Goal: Information Seeking & Learning: Learn about a topic

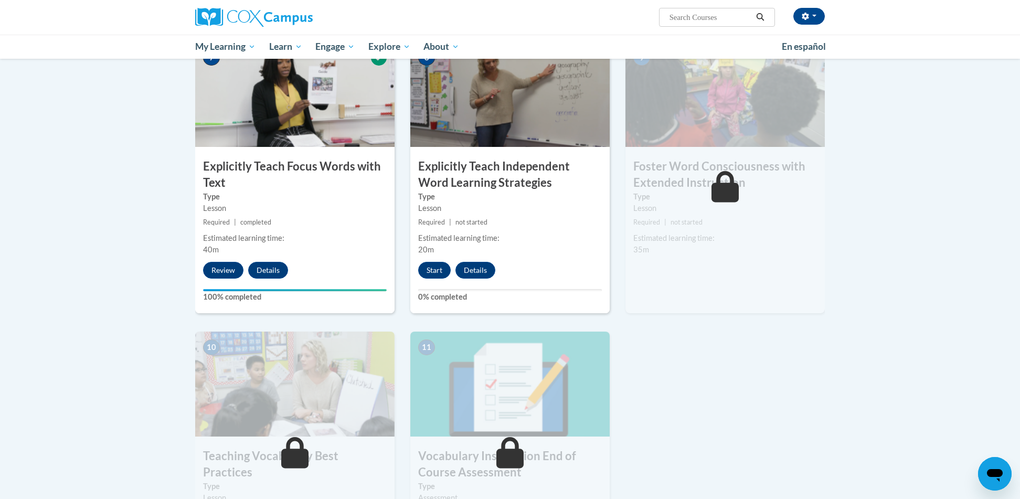
scroll to position [813, 0]
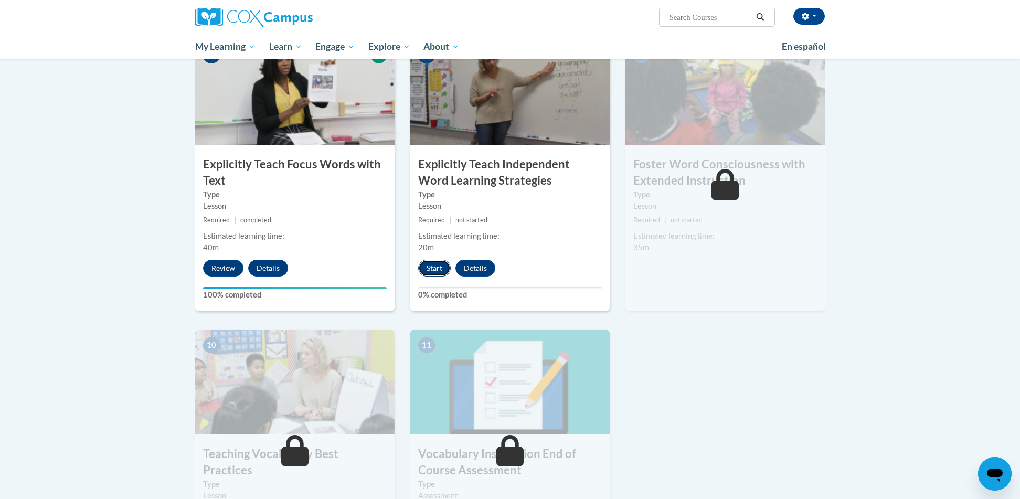
click at [444, 267] on button "Start" at bounding box center [434, 268] width 33 height 17
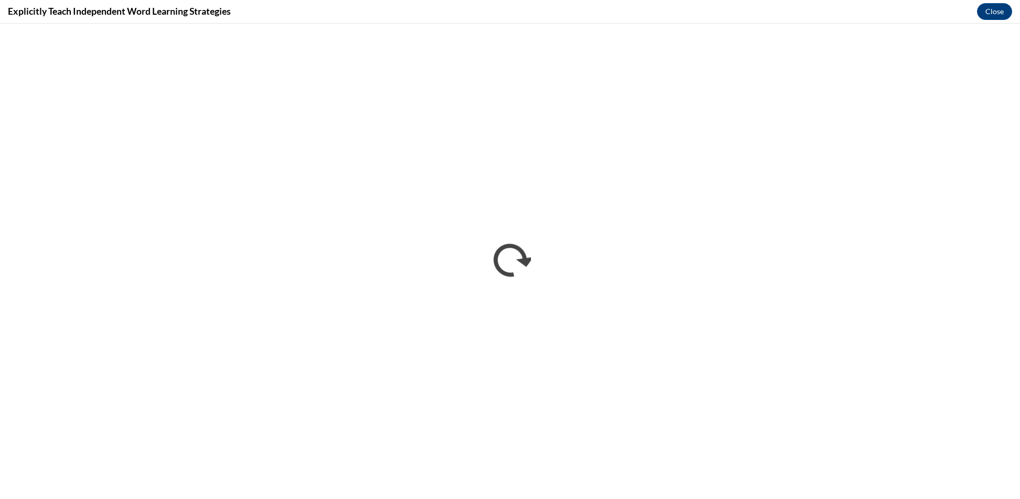
scroll to position [0, 0]
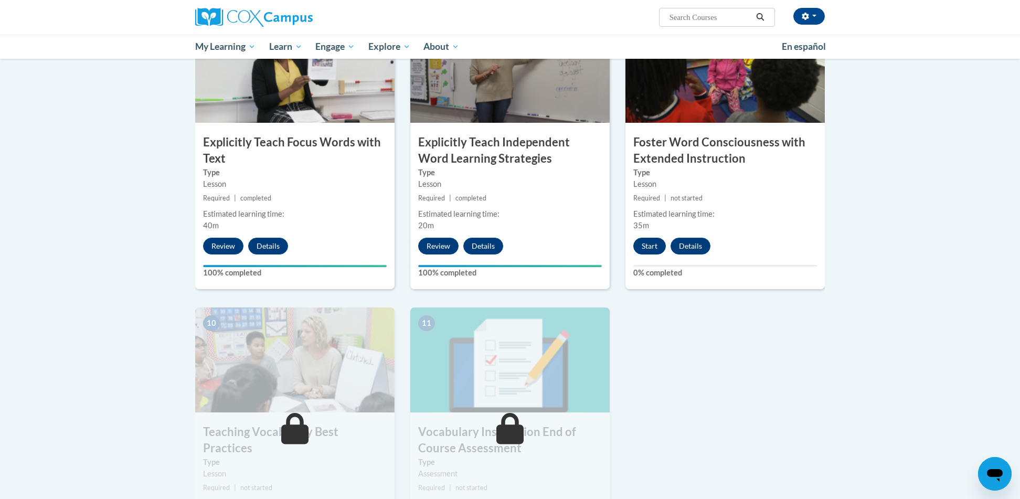
scroll to position [834, 0]
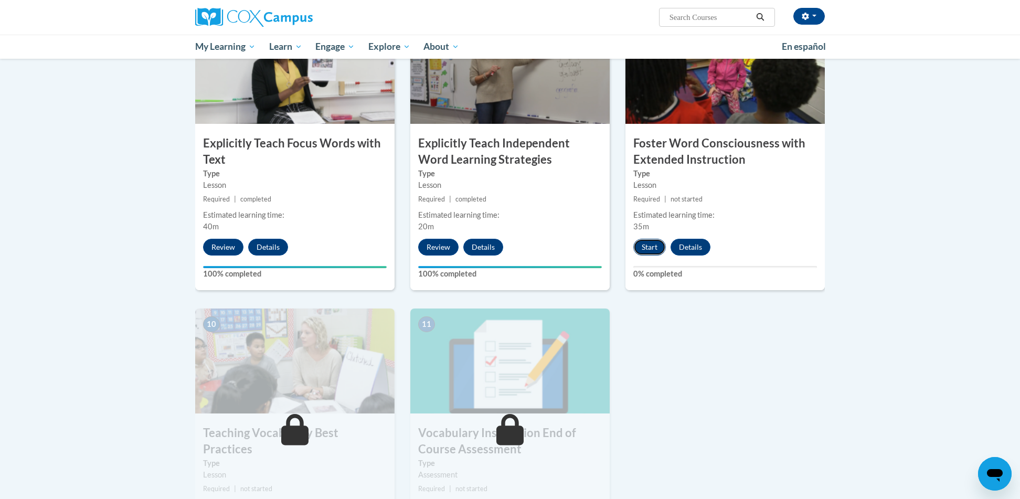
click at [646, 247] on button "Start" at bounding box center [649, 247] width 33 height 17
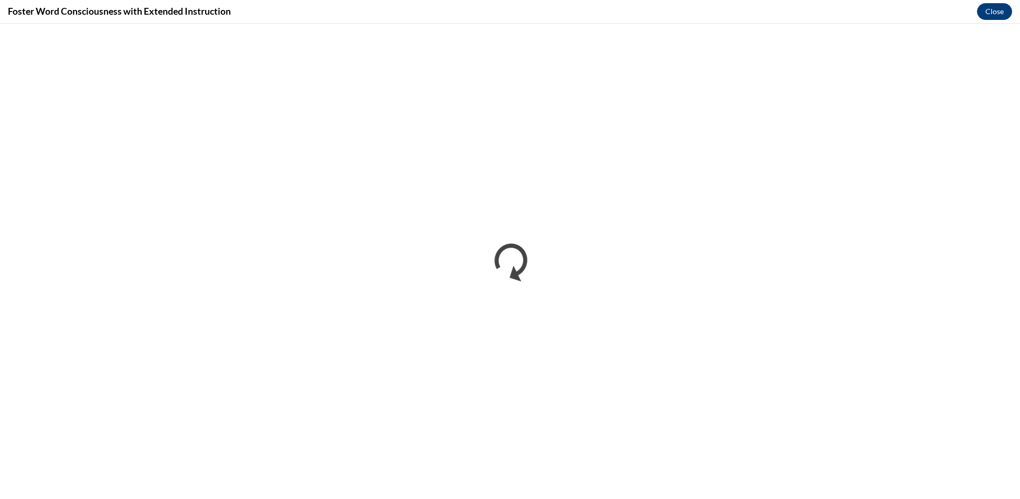
scroll to position [0, 0]
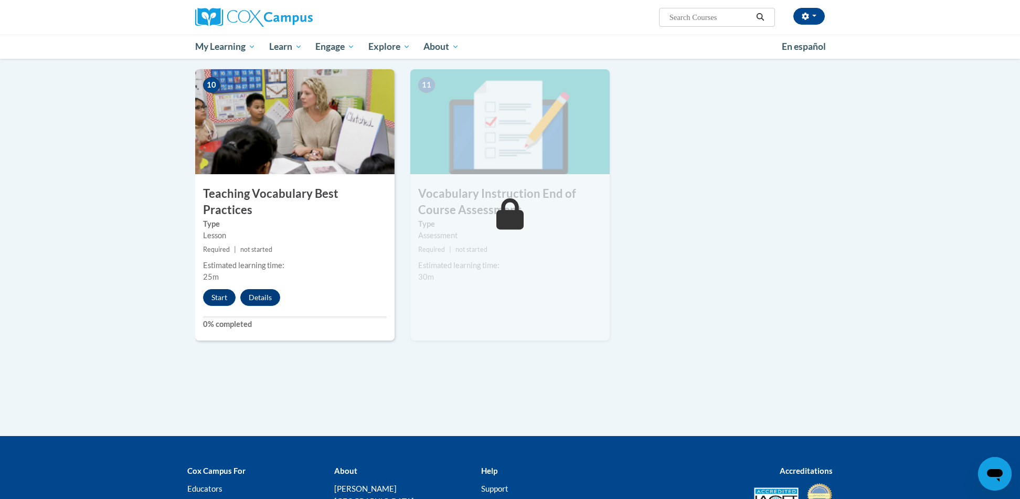
scroll to position [911, 0]
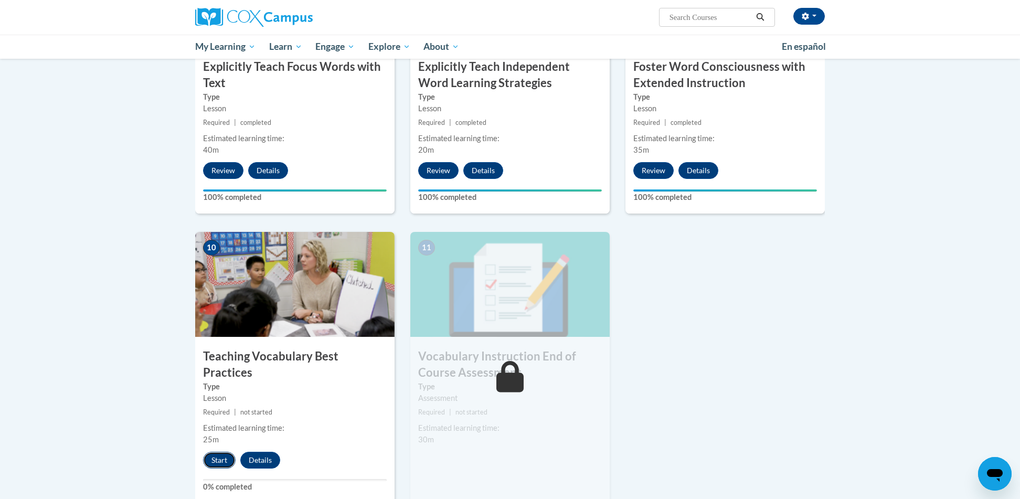
click at [205, 452] on button "Start" at bounding box center [219, 460] width 33 height 17
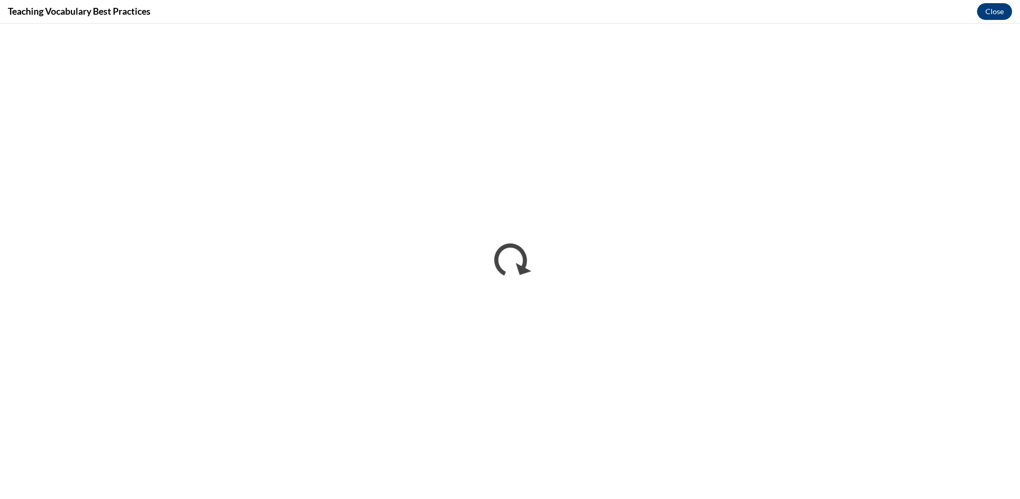
scroll to position [0, 0]
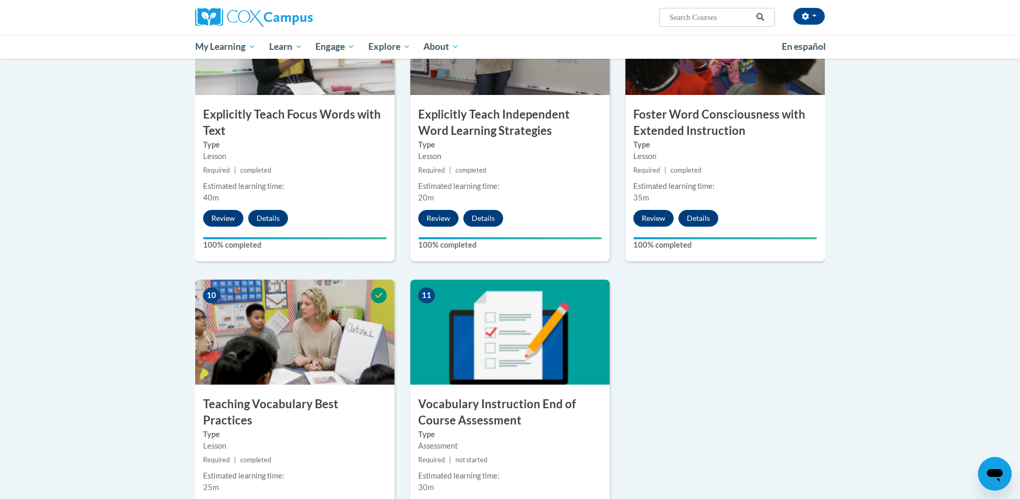
scroll to position [944, 0]
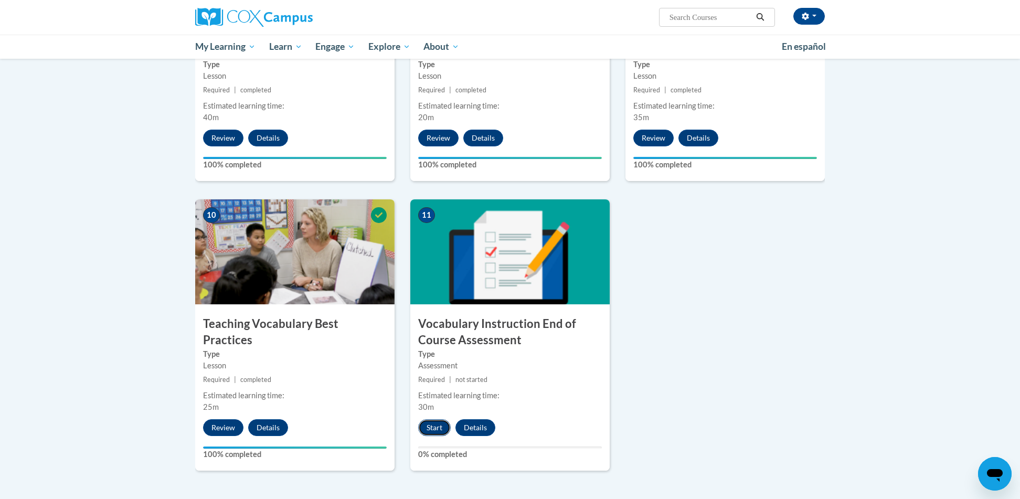
click at [437, 430] on button "Start" at bounding box center [434, 427] width 33 height 17
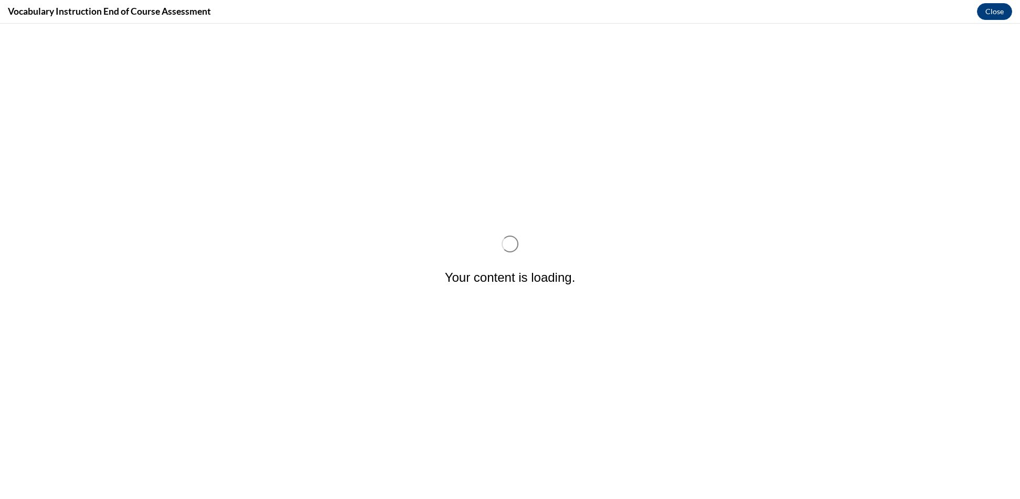
scroll to position [0, 0]
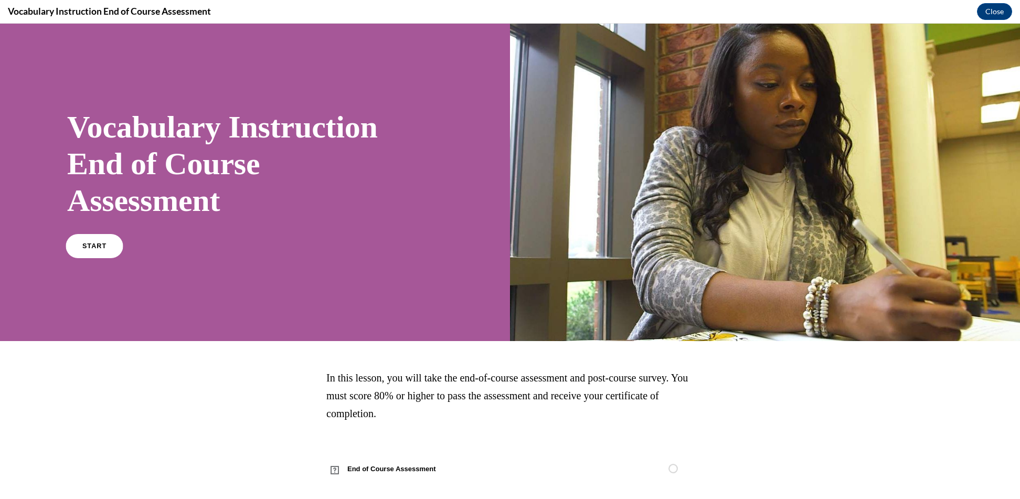
click at [101, 248] on span "START" at bounding box center [94, 246] width 24 height 8
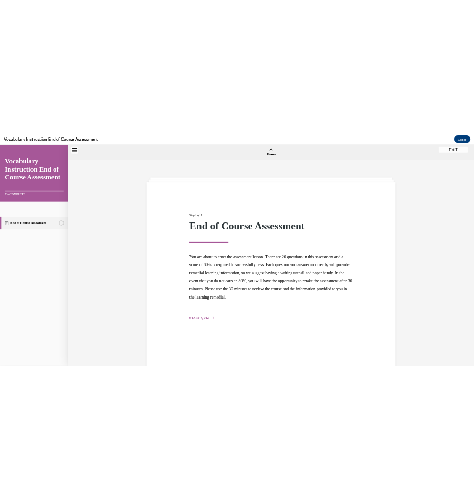
scroll to position [33, 0]
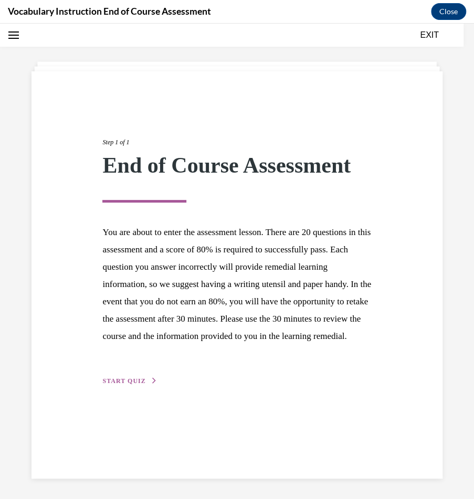
click at [121, 385] on span "START QUIZ" at bounding box center [123, 380] width 43 height 7
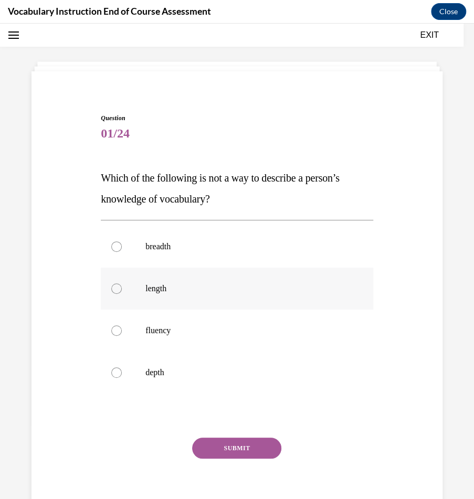
click at [152, 286] on p "length" at bounding box center [246, 288] width 202 height 10
click at [122, 286] on input "length" at bounding box center [116, 288] width 10 height 10
radio input "true"
click at [231, 456] on button "SUBMIT" at bounding box center [236, 448] width 89 height 21
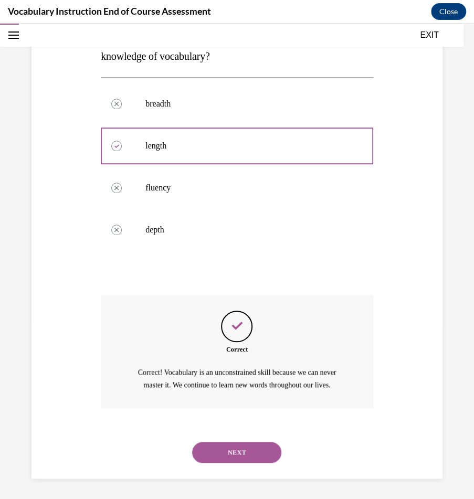
click at [232, 452] on button "NEXT" at bounding box center [236, 452] width 89 height 21
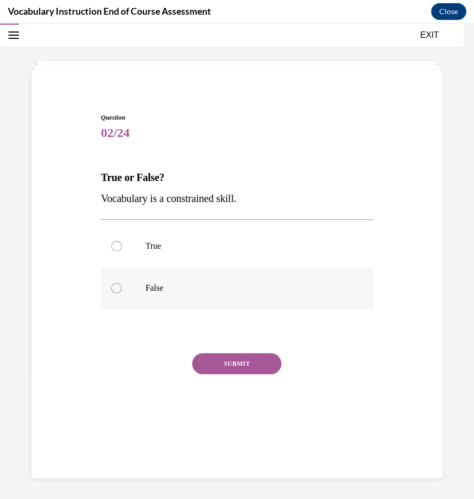
click at [157, 293] on label "False" at bounding box center [237, 288] width 272 height 42
click at [122, 293] on input "False" at bounding box center [116, 288] width 10 height 10
radio input "true"
click at [217, 358] on button "SUBMIT" at bounding box center [236, 363] width 89 height 21
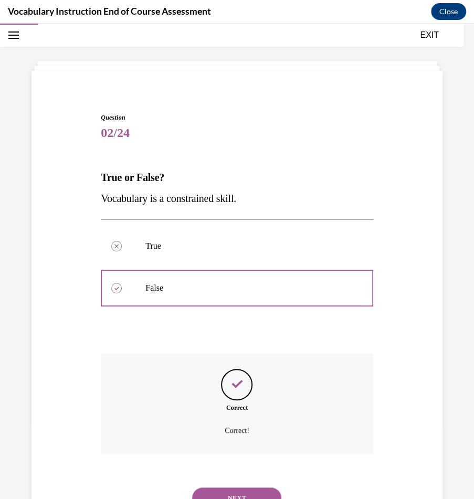
scroll to position [79, 0]
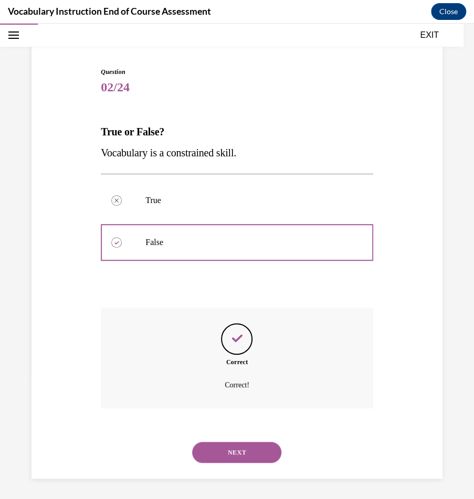
click at [256, 458] on button "NEXT" at bounding box center [236, 452] width 89 height 21
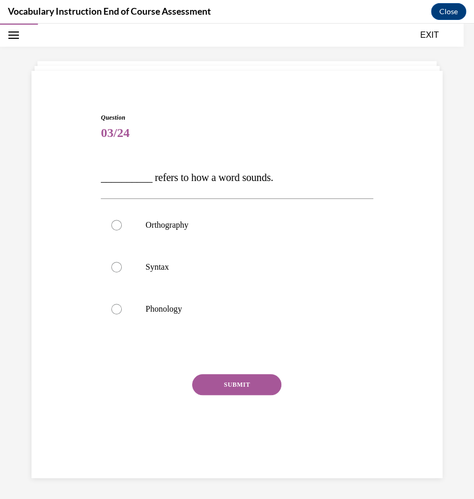
scroll to position [33, 0]
click at [204, 293] on label "Phonology" at bounding box center [237, 309] width 272 height 42
click at [122, 304] on input "Phonology" at bounding box center [116, 309] width 10 height 10
radio input "true"
click at [224, 376] on button "SUBMIT" at bounding box center [236, 384] width 89 height 21
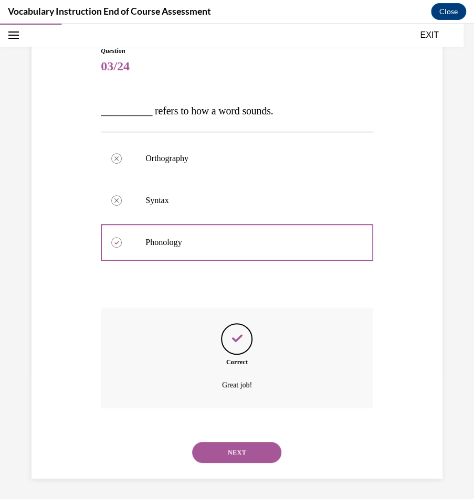
scroll to position [100, 0]
click at [253, 448] on button "NEXT" at bounding box center [236, 452] width 89 height 21
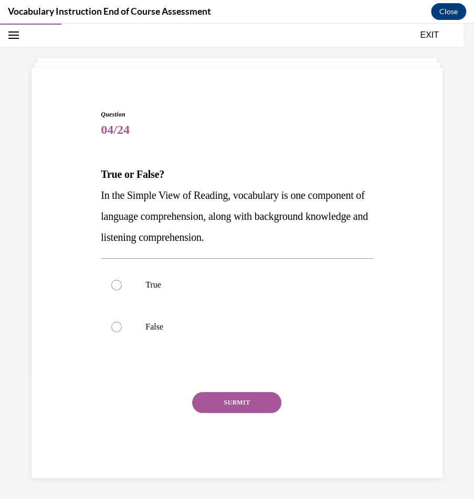
scroll to position [36, 0]
click at [229, 287] on p "True" at bounding box center [246, 285] width 202 height 10
click at [122, 287] on input "True" at bounding box center [116, 285] width 10 height 10
radio input "true"
click at [240, 405] on button "SUBMIT" at bounding box center [236, 403] width 89 height 21
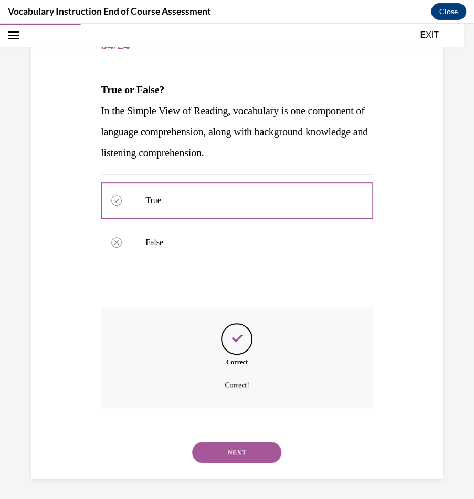
click at [228, 456] on button "NEXT" at bounding box center [236, 452] width 89 height 21
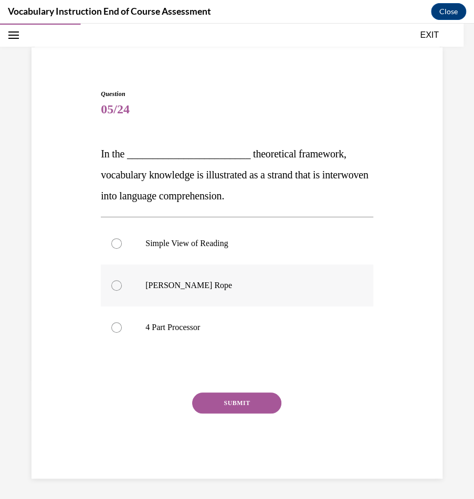
click at [262, 285] on p "Scarborough's Rope" at bounding box center [246, 285] width 202 height 10
click at [122, 285] on input "Scarborough's Rope" at bounding box center [116, 285] width 10 height 10
radio input "true"
click at [242, 401] on button "SUBMIT" at bounding box center [236, 403] width 89 height 21
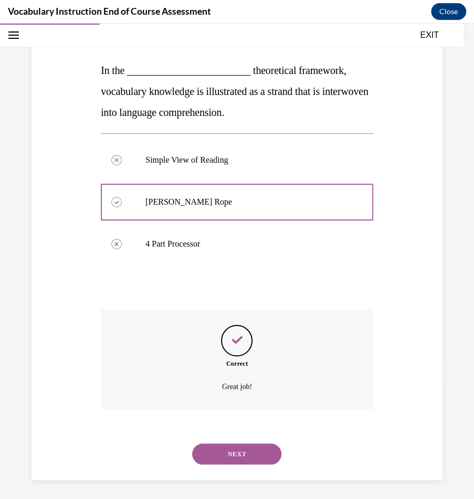
scroll to position [142, 0]
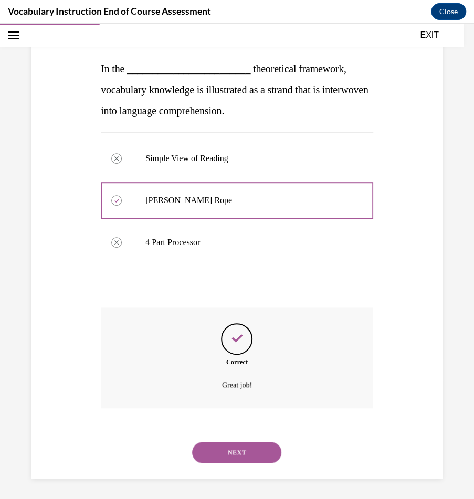
click at [248, 462] on div "NEXT" at bounding box center [237, 452] width 272 height 42
click at [244, 449] on button "NEXT" at bounding box center [236, 452] width 89 height 21
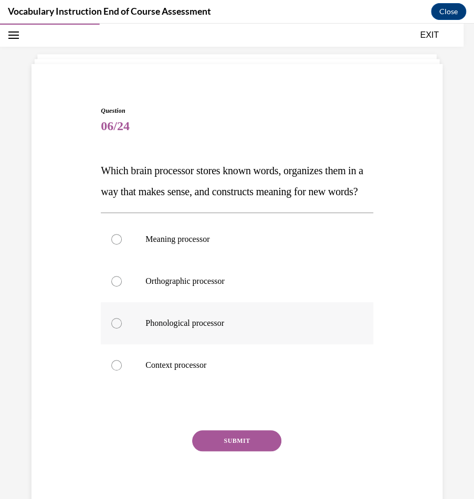
scroll to position [64, 0]
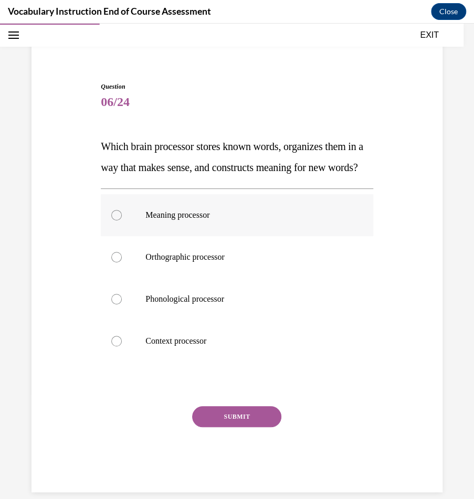
click at [288, 229] on label "Meaning processor" at bounding box center [237, 215] width 272 height 42
click at [122, 220] on input "Meaning processor" at bounding box center [116, 215] width 10 height 10
radio input "true"
click at [241, 427] on button "SUBMIT" at bounding box center [236, 416] width 89 height 21
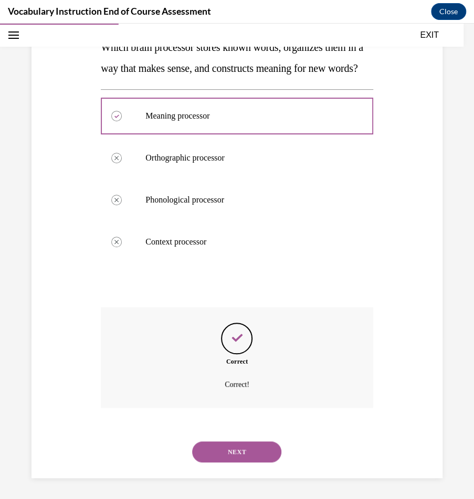
scroll to position [184, 0]
click at [245, 447] on button "NEXT" at bounding box center [236, 451] width 89 height 21
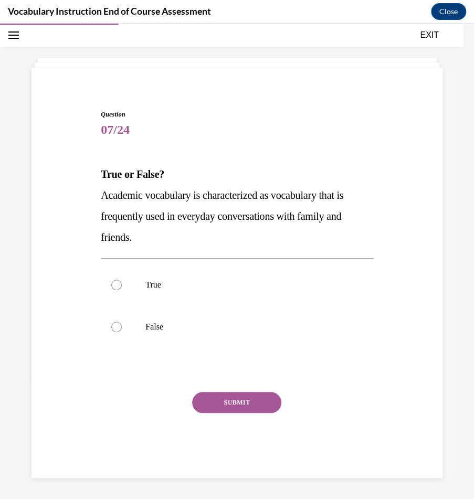
scroll to position [36, 0]
click at [157, 324] on p "False" at bounding box center [246, 327] width 202 height 10
click at [122, 324] on input "False" at bounding box center [116, 327] width 10 height 10
radio input "true"
click at [263, 405] on button "SUBMIT" at bounding box center [236, 403] width 89 height 21
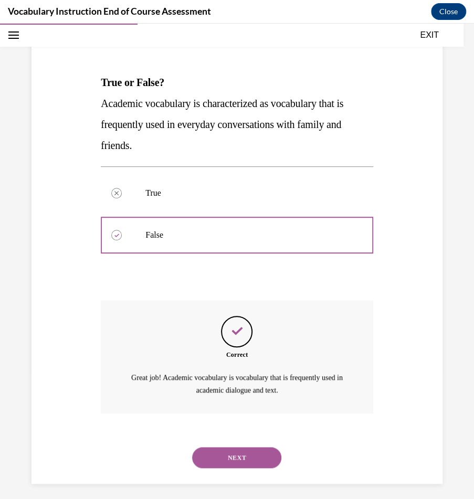
scroll to position [133, 0]
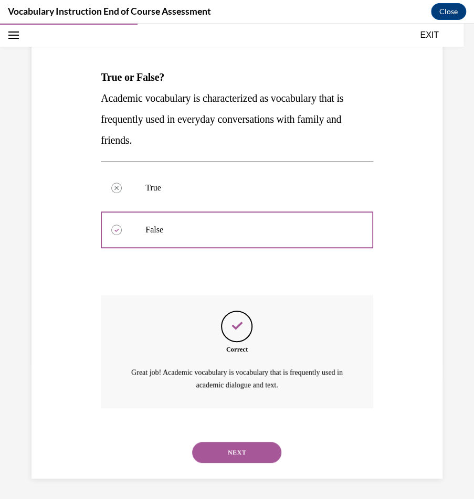
click at [219, 441] on div "NEXT" at bounding box center [237, 452] width 272 height 42
click at [219, 447] on button "NEXT" at bounding box center [236, 452] width 89 height 21
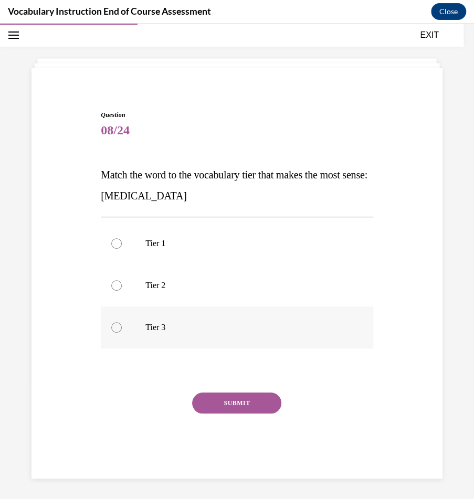
click at [168, 322] on p "Tier 3" at bounding box center [246, 327] width 202 height 10
click at [122, 322] on input "Tier 3" at bounding box center [116, 327] width 10 height 10
radio input "true"
click at [227, 402] on button "SUBMIT" at bounding box center [236, 403] width 89 height 21
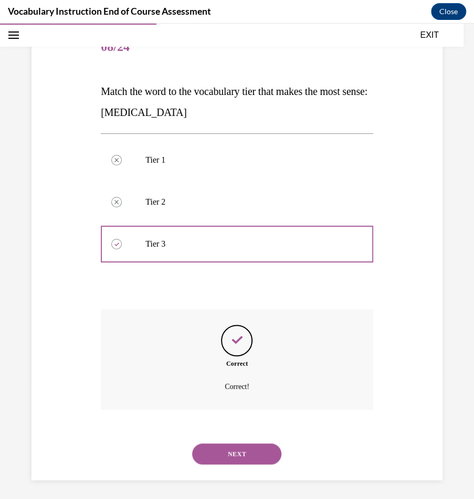
scroll to position [121, 0]
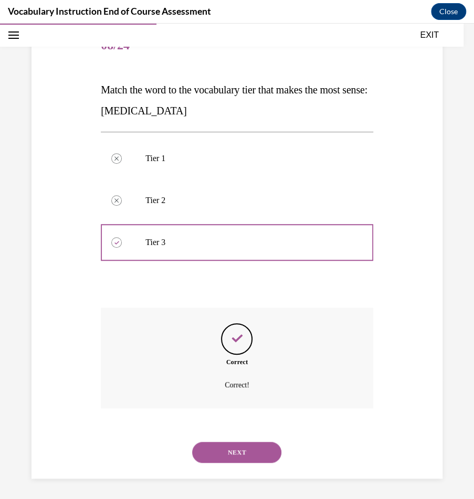
click at [244, 440] on div "NEXT" at bounding box center [237, 452] width 272 height 42
click at [244, 454] on button "NEXT" at bounding box center [236, 452] width 89 height 21
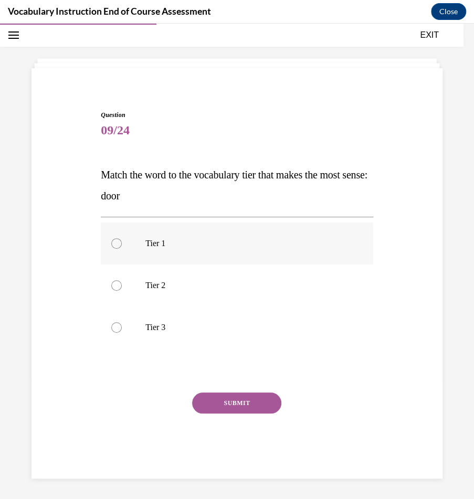
click at [225, 257] on label "Tier 1" at bounding box center [237, 244] width 272 height 42
click at [122, 249] on input "Tier 1" at bounding box center [116, 243] width 10 height 10
radio input "true"
click at [237, 405] on button "SUBMIT" at bounding box center [236, 403] width 89 height 21
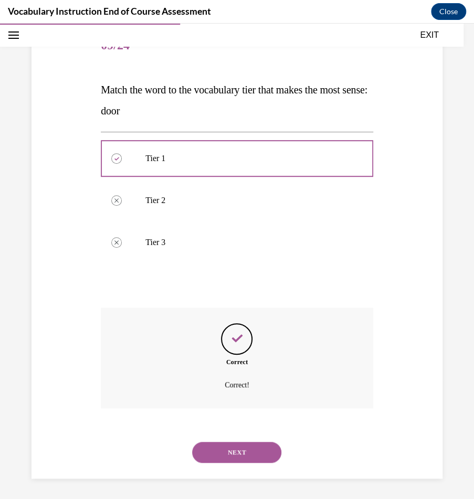
click at [228, 461] on button "NEXT" at bounding box center [236, 452] width 89 height 21
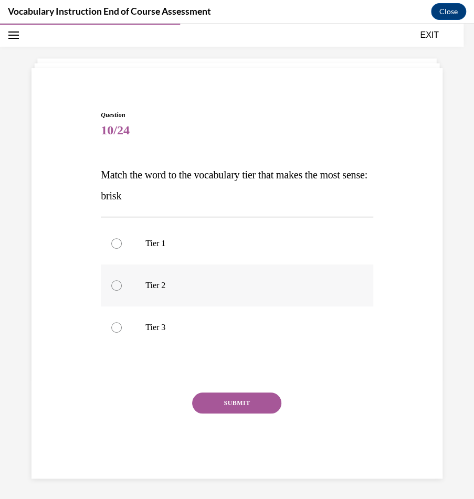
click at [184, 302] on label "Tier 2" at bounding box center [237, 285] width 272 height 42
click at [122, 291] on input "Tier 2" at bounding box center [116, 285] width 10 height 10
radio input "true"
click at [238, 405] on button "SUBMIT" at bounding box center [236, 403] width 89 height 21
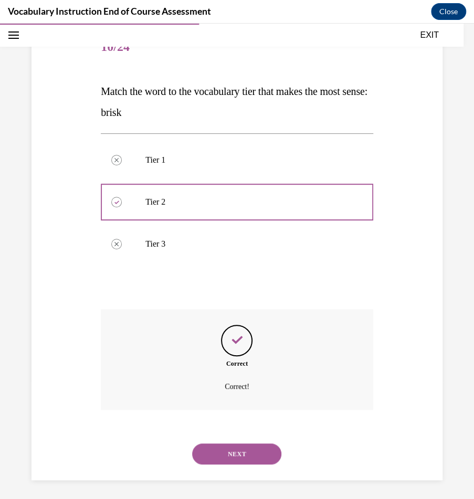
scroll to position [121, 0]
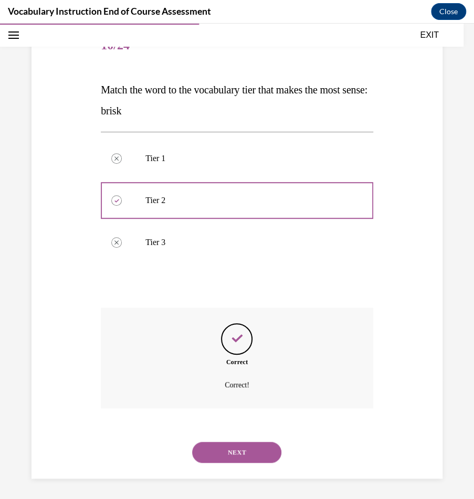
click at [240, 448] on button "NEXT" at bounding box center [236, 452] width 89 height 21
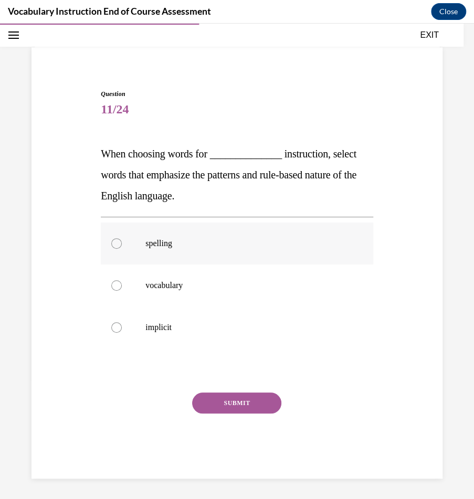
click at [198, 255] on label "spelling" at bounding box center [237, 244] width 272 height 42
click at [122, 249] on input "spelling" at bounding box center [116, 243] width 10 height 10
radio input "true"
click at [238, 407] on button "SUBMIT" at bounding box center [236, 403] width 89 height 21
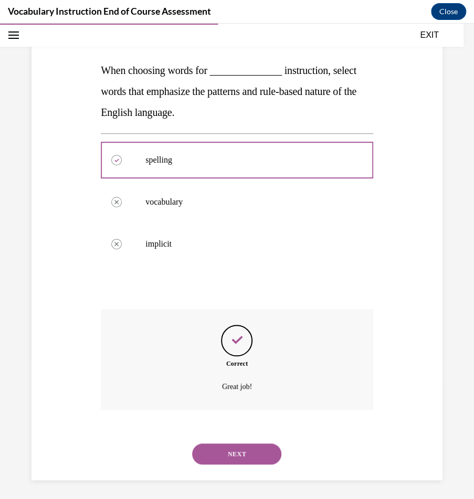
scroll to position [142, 0]
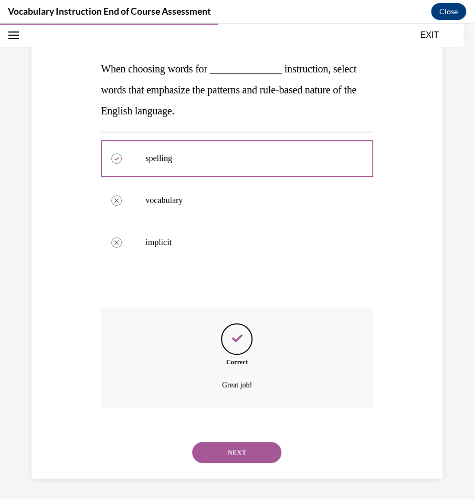
click at [236, 467] on div "NEXT" at bounding box center [237, 452] width 272 height 42
click at [236, 448] on button "NEXT" at bounding box center [236, 452] width 89 height 21
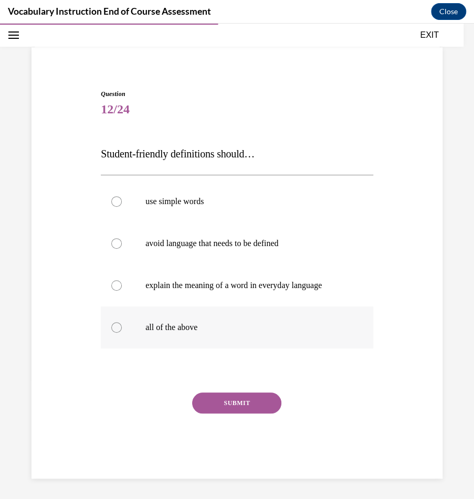
click at [217, 343] on label "all of the above" at bounding box center [237, 327] width 272 height 42
click at [122, 333] on input "all of the above" at bounding box center [116, 327] width 10 height 10
radio input "true"
click at [227, 397] on button "SUBMIT" at bounding box center [236, 403] width 89 height 21
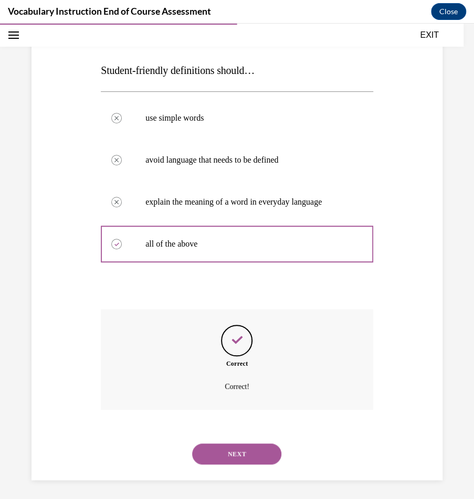
scroll to position [142, 0]
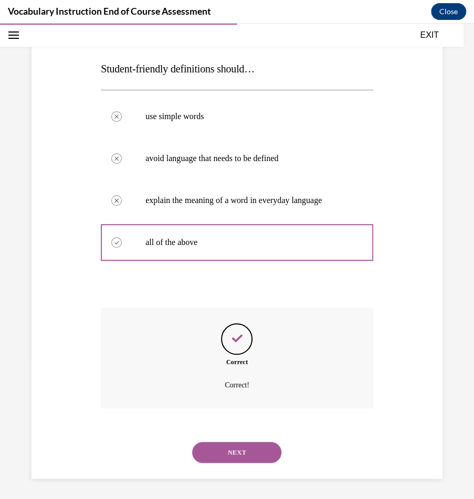
click at [223, 450] on button "NEXT" at bounding box center [236, 452] width 89 height 21
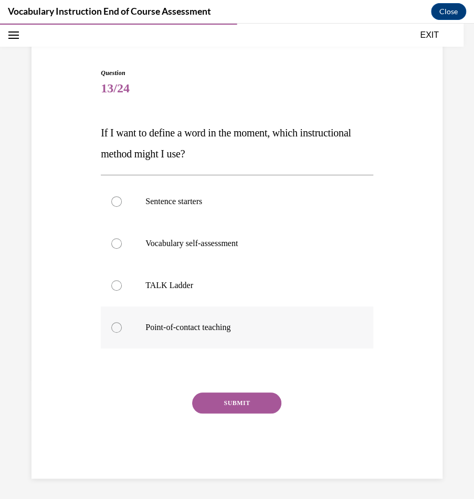
click at [186, 338] on label "Point-of-contact teaching" at bounding box center [237, 327] width 272 height 42
click at [122, 333] on input "Point-of-contact teaching" at bounding box center [116, 327] width 10 height 10
radio input "true"
click at [223, 404] on button "SUBMIT" at bounding box center [236, 403] width 89 height 21
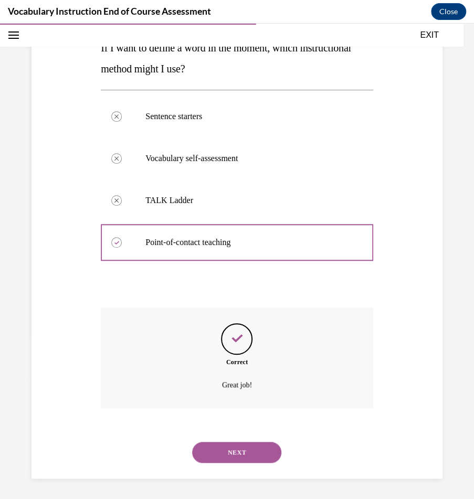
click at [235, 451] on button "NEXT" at bounding box center [236, 452] width 89 height 21
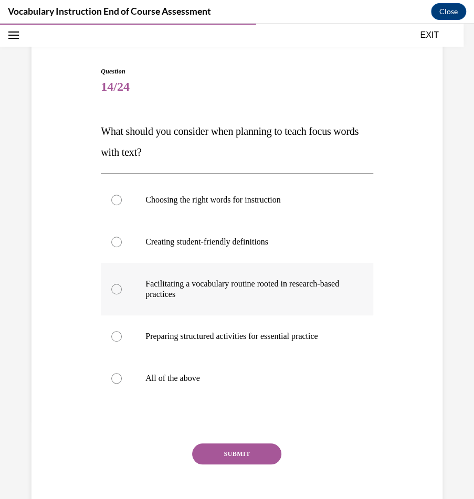
scroll to position [80, 0]
click at [228, 371] on label "All of the above" at bounding box center [237, 378] width 272 height 42
click at [122, 373] on input "All of the above" at bounding box center [116, 378] width 10 height 10
radio input "true"
click at [231, 451] on button "SUBMIT" at bounding box center [236, 453] width 89 height 21
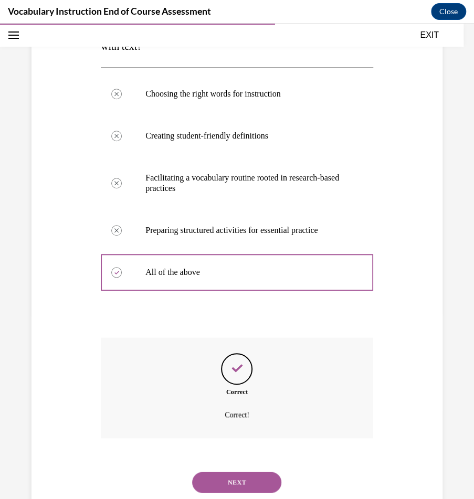
scroll to position [215, 0]
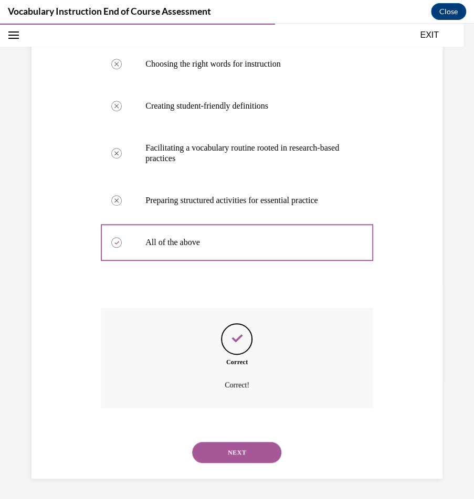
click at [232, 451] on button "NEXT" at bounding box center [236, 452] width 89 height 21
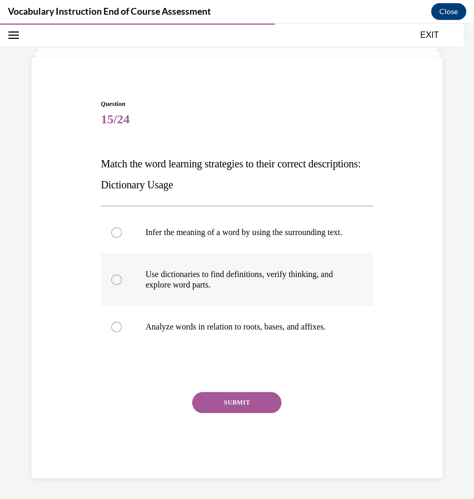
click at [249, 280] on p "Use dictionaries to find definitions, verify thinking, and explore word parts." at bounding box center [246, 279] width 202 height 21
click at [122, 280] on input "Use dictionaries to find definitions, verify thinking, and explore word parts." at bounding box center [116, 279] width 10 height 10
radio input "true"
click at [247, 409] on button "SUBMIT" at bounding box center [236, 402] width 89 height 21
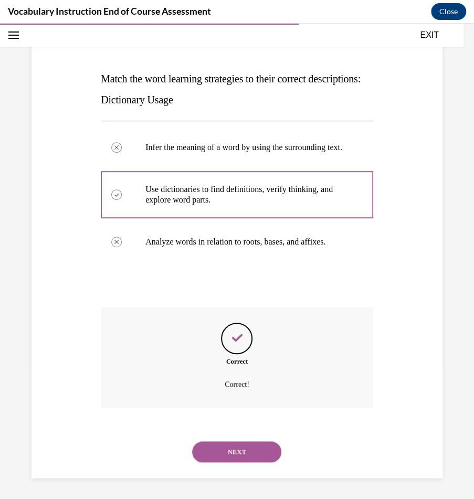
scroll to position [142, 0]
click at [238, 448] on button "NEXT" at bounding box center [236, 451] width 89 height 21
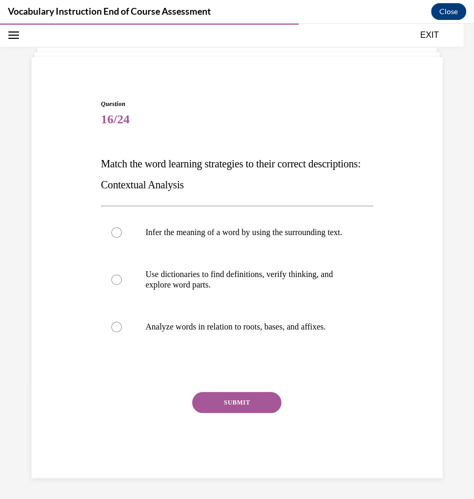
scroll to position [57, 0]
click at [271, 231] on p "Infer the meaning of a word by using the surrounding text." at bounding box center [246, 232] width 202 height 10
click at [122, 231] on input "Infer the meaning of a word by using the surrounding text." at bounding box center [116, 232] width 10 height 10
radio input "true"
click at [237, 397] on button "SUBMIT" at bounding box center [236, 402] width 89 height 21
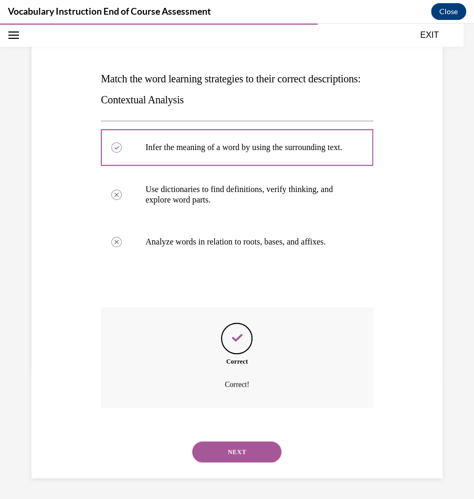
scroll to position [142, 0]
click at [229, 449] on button "NEXT" at bounding box center [236, 451] width 89 height 21
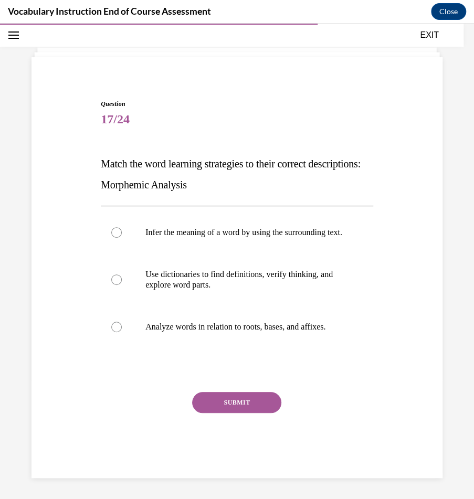
scroll to position [57, 0]
click at [228, 325] on p "Analyze words in relation to roots, bases, and affixes." at bounding box center [246, 327] width 202 height 10
click at [122, 325] on input "Analyze words in relation to roots, bases, and affixes." at bounding box center [116, 327] width 10 height 10
radio input "true"
click at [225, 403] on button "SUBMIT" at bounding box center [236, 402] width 89 height 21
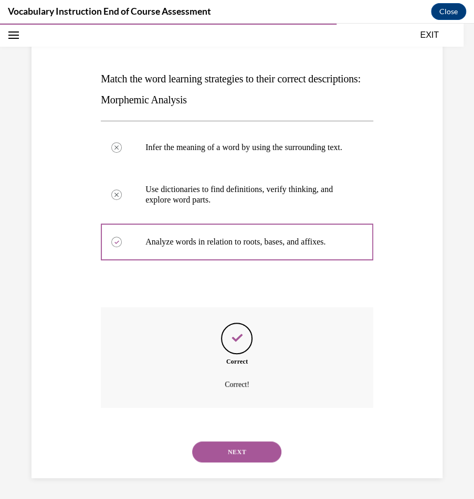
click at [233, 452] on button "NEXT" at bounding box center [236, 451] width 89 height 21
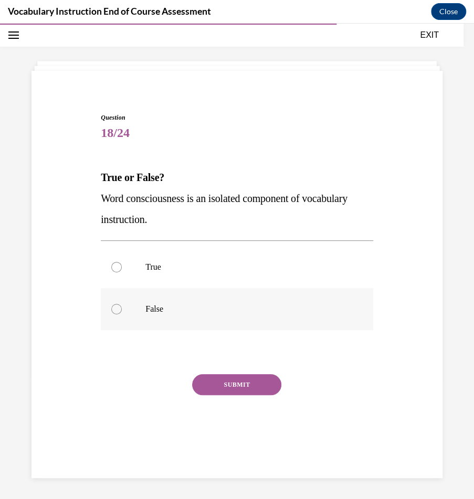
click at [214, 309] on p "False" at bounding box center [246, 309] width 202 height 10
click at [122, 309] on input "False" at bounding box center [116, 309] width 10 height 10
radio input "true"
click at [238, 382] on button "SUBMIT" at bounding box center [236, 384] width 89 height 21
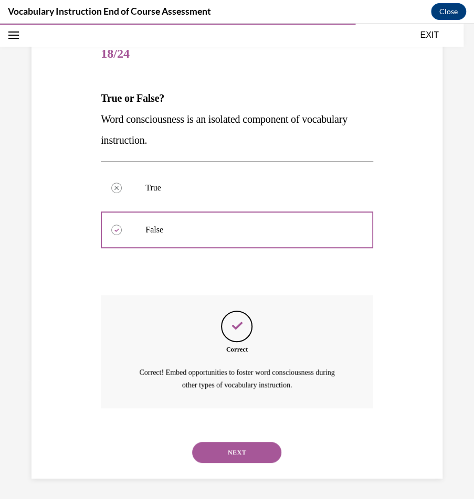
click at [232, 445] on button "NEXT" at bounding box center [236, 452] width 89 height 21
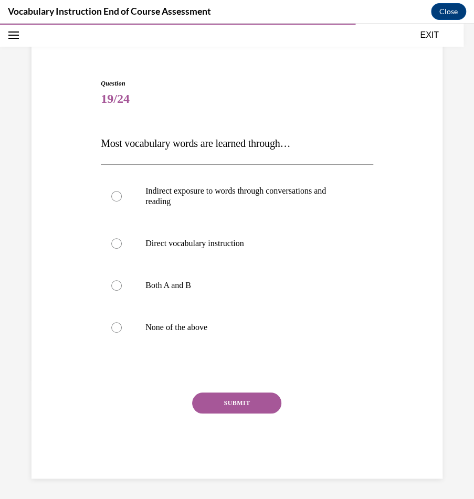
scroll to position [50, 0]
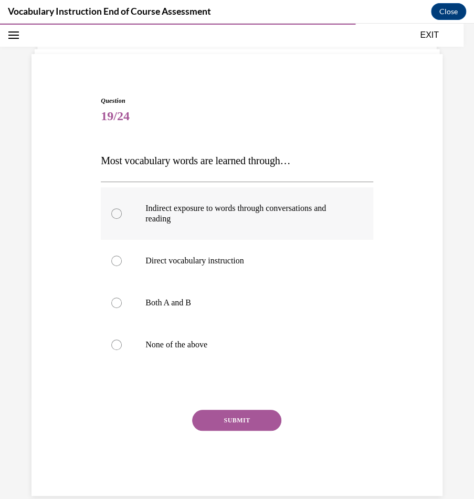
click at [212, 230] on label "Indirect exposure to words through conversations and reading" at bounding box center [237, 213] width 272 height 52
click at [122, 219] on input "Indirect exposure to words through conversations and reading" at bounding box center [116, 213] width 10 height 10
radio input "true"
click at [224, 419] on button "SUBMIT" at bounding box center [236, 420] width 89 height 21
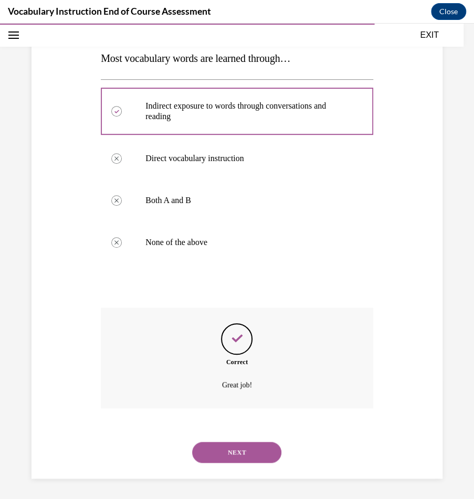
click at [239, 454] on button "NEXT" at bounding box center [236, 452] width 89 height 21
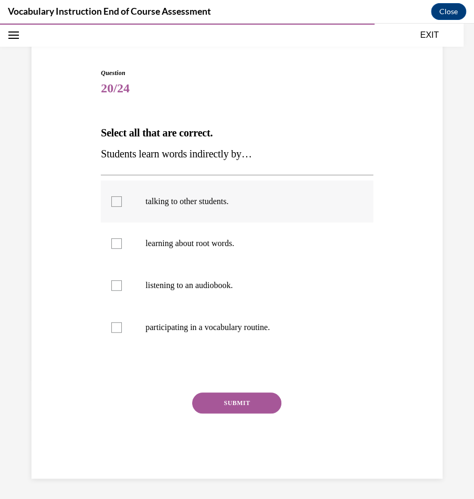
click at [200, 203] on p "talking to other students." at bounding box center [246, 201] width 202 height 10
click at [122, 203] on input "talking to other students." at bounding box center [116, 201] width 10 height 10
checkbox input "true"
click at [190, 285] on p "listening to an audiobook." at bounding box center [246, 285] width 202 height 10
click at [122, 285] on input "listening to an audiobook." at bounding box center [116, 285] width 10 height 10
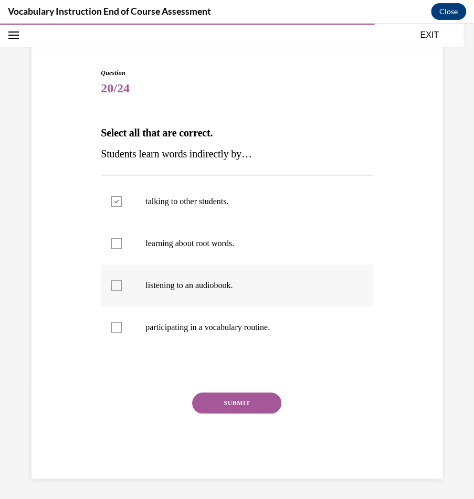
checkbox input "true"
click at [230, 397] on button "SUBMIT" at bounding box center [236, 403] width 89 height 21
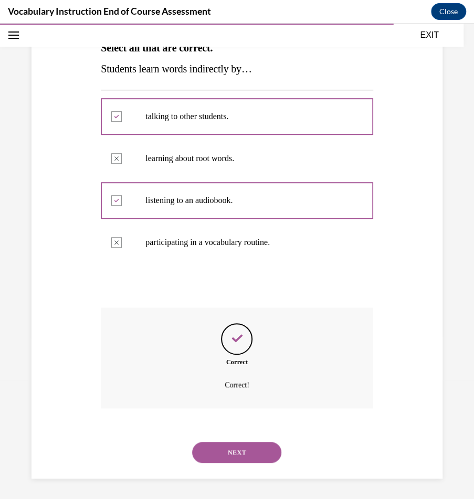
click at [239, 443] on button "NEXT" at bounding box center [236, 452] width 89 height 21
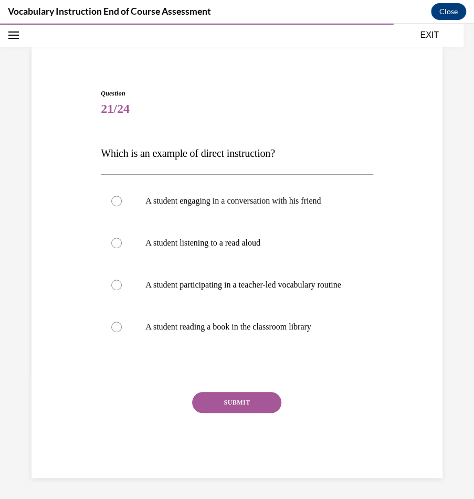
scroll to position [67, 0]
click at [238, 280] on p "A student participating in a teacher-led vocabulary routine" at bounding box center [246, 285] width 202 height 10
click at [122, 280] on input "A student participating in a teacher-led vocabulary routine" at bounding box center [116, 285] width 10 height 10
radio input "true"
click at [229, 412] on button "SUBMIT" at bounding box center [236, 402] width 89 height 21
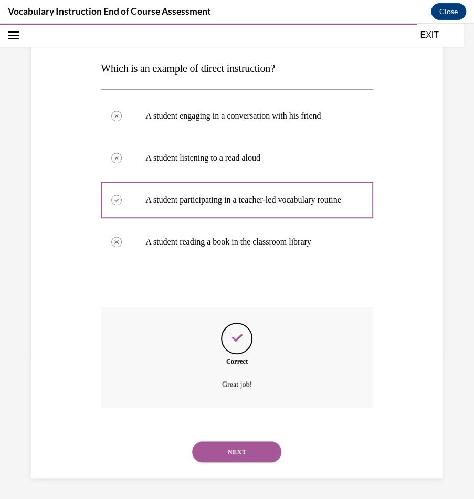
click at [209, 454] on button "NEXT" at bounding box center [236, 451] width 89 height 21
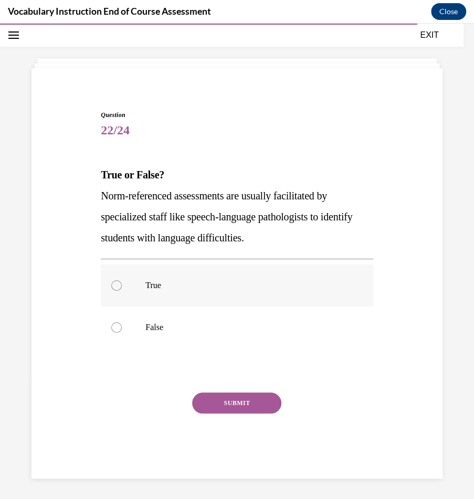
click at [240, 279] on label "True" at bounding box center [237, 285] width 272 height 42
click at [122, 280] on input "True" at bounding box center [116, 285] width 10 height 10
radio input "true"
click at [233, 399] on button "SUBMIT" at bounding box center [236, 403] width 89 height 21
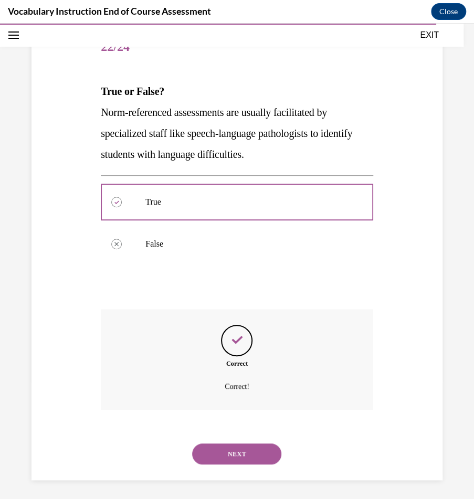
scroll to position [121, 0]
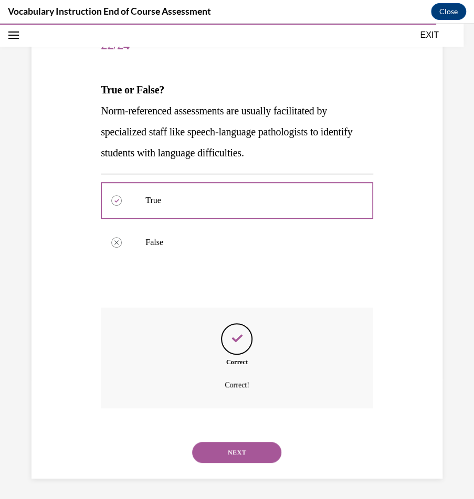
click at [217, 452] on button "NEXT" at bounding box center [236, 452] width 89 height 21
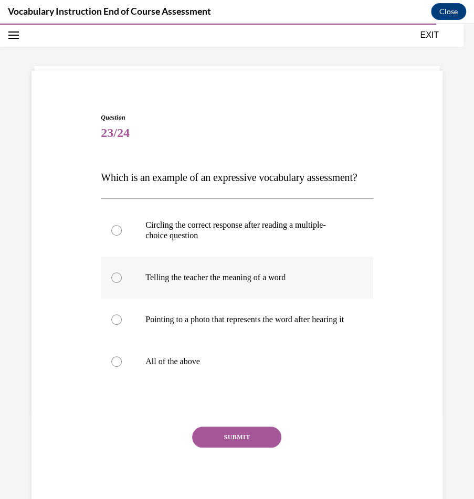
click at [208, 299] on label "Telling the teacher the meaning of a word" at bounding box center [237, 278] width 272 height 42
click at [122, 283] on input "Telling the teacher the meaning of a word" at bounding box center [116, 277] width 10 height 10
radio input "true"
click at [224, 448] on button "SUBMIT" at bounding box center [236, 437] width 89 height 21
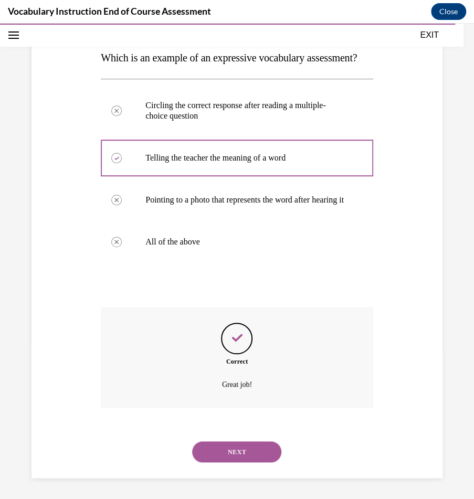
click at [233, 449] on button "NEXT" at bounding box center [236, 451] width 89 height 21
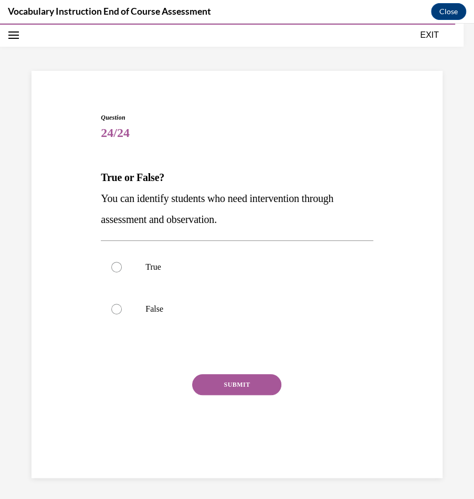
scroll to position [33, 0]
click at [245, 267] on p "True" at bounding box center [246, 267] width 202 height 10
click at [122, 267] on input "True" at bounding box center [116, 267] width 10 height 10
radio input "true"
click at [225, 380] on button "SUBMIT" at bounding box center [236, 384] width 89 height 21
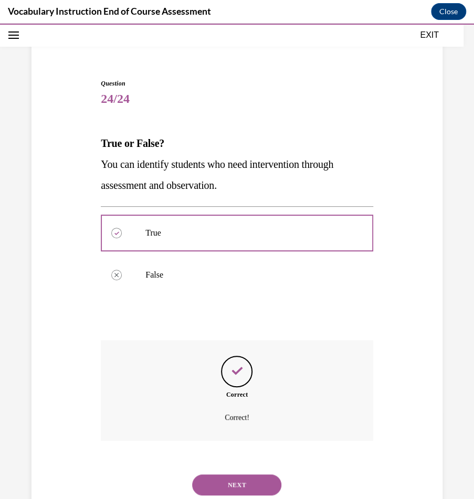
scroll to position [100, 0]
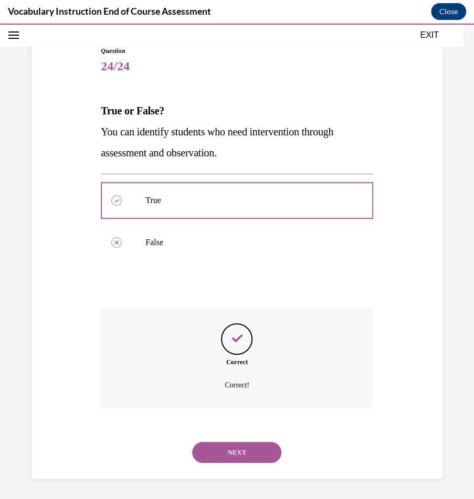
click at [230, 450] on button "NEXT" at bounding box center [236, 452] width 89 height 21
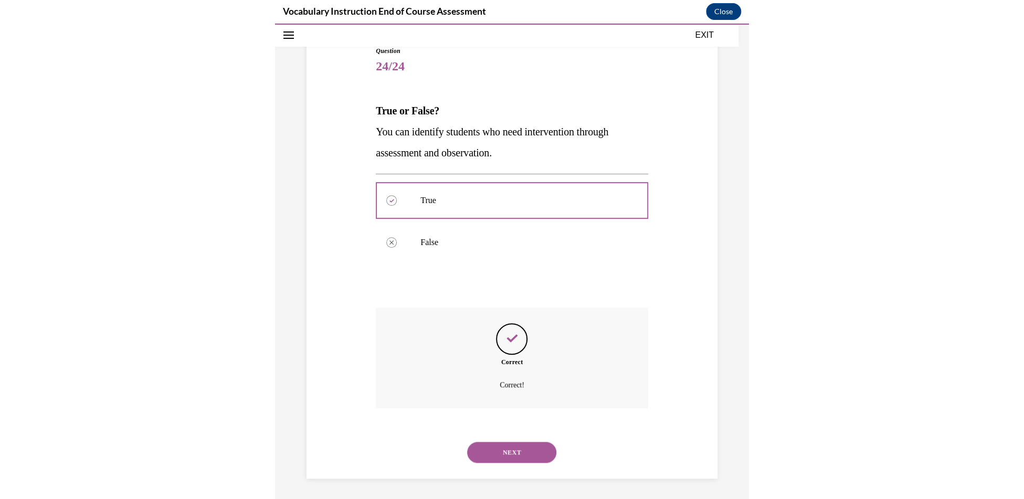
scroll to position [62, 0]
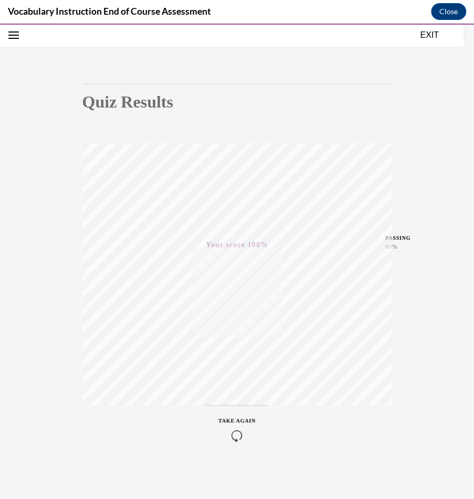
click at [433, 36] on button "EXIT" at bounding box center [429, 35] width 63 height 13
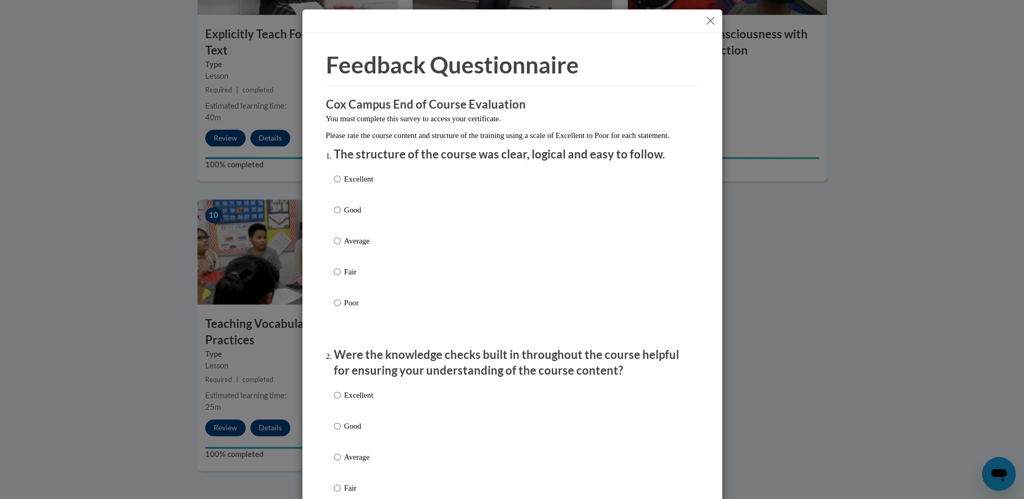
click at [707, 23] on button "Close" at bounding box center [710, 20] width 13 height 13
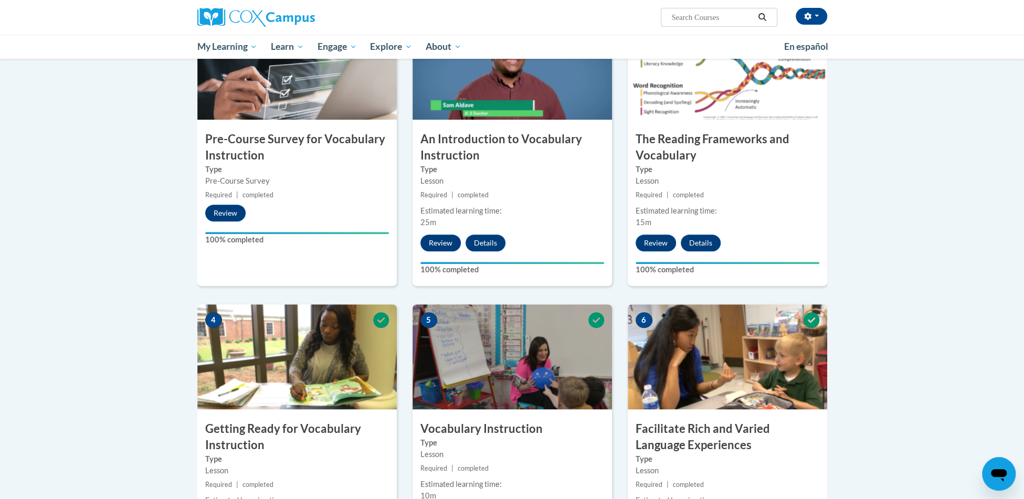
scroll to position [0, 0]
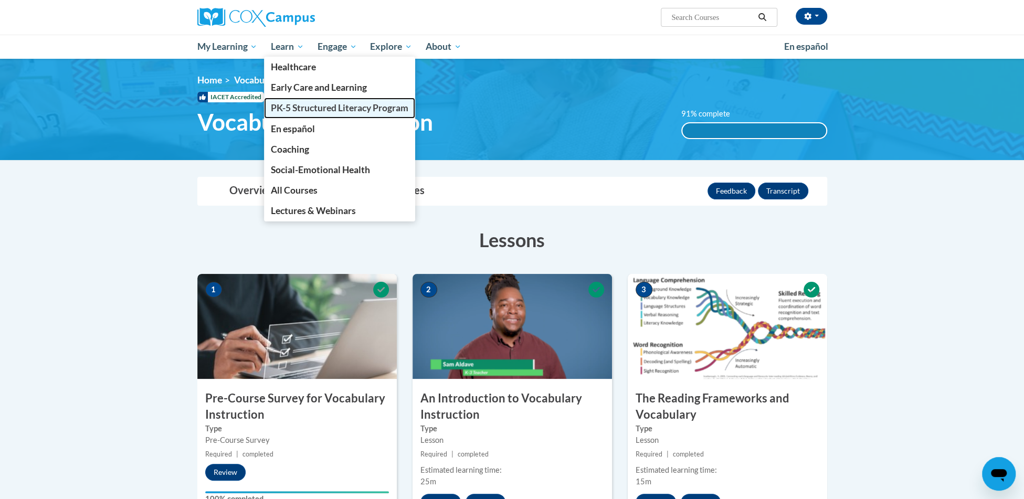
click at [277, 107] on span "PK-5 Structured Literacy Program" at bounding box center [339, 107] width 137 height 11
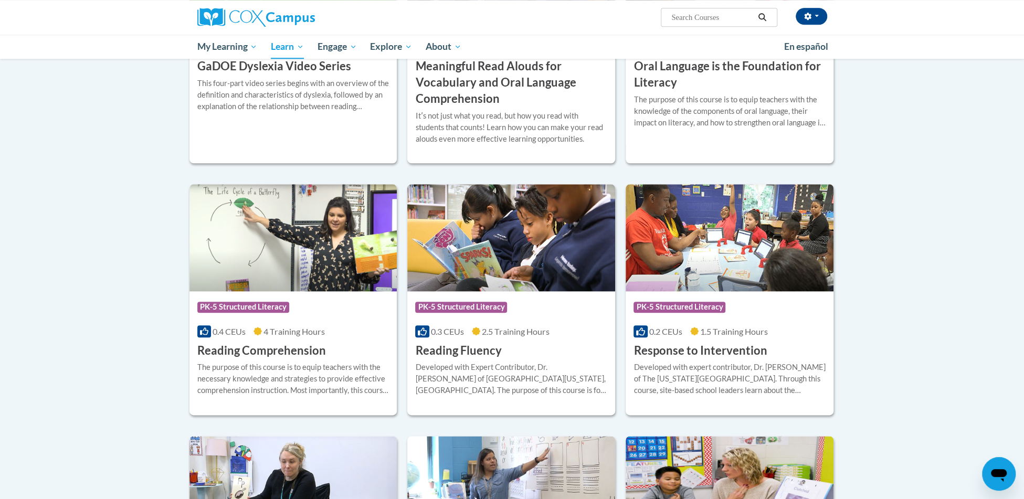
scroll to position [820, 0]
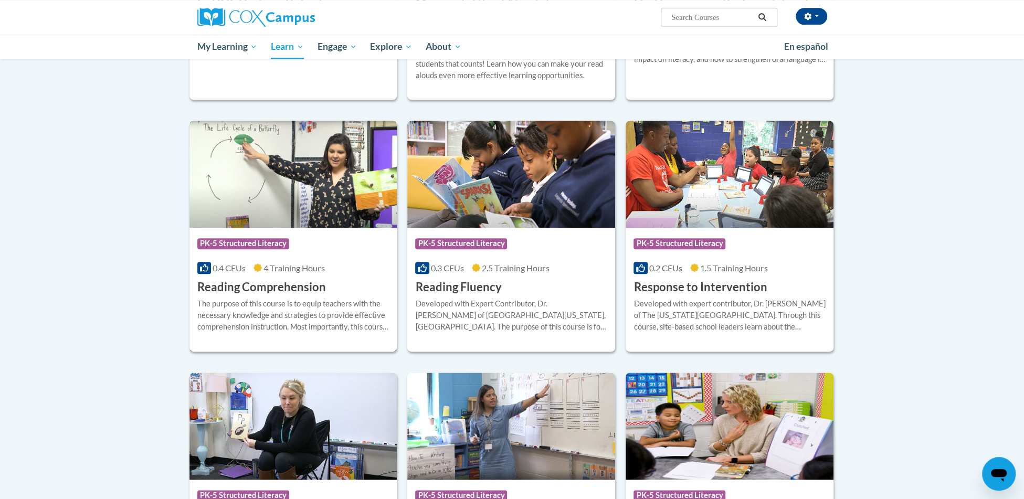
click at [301, 300] on div "The purpose of this course is to equip teachers with the necessary knowledge an…" at bounding box center [293, 315] width 192 height 35
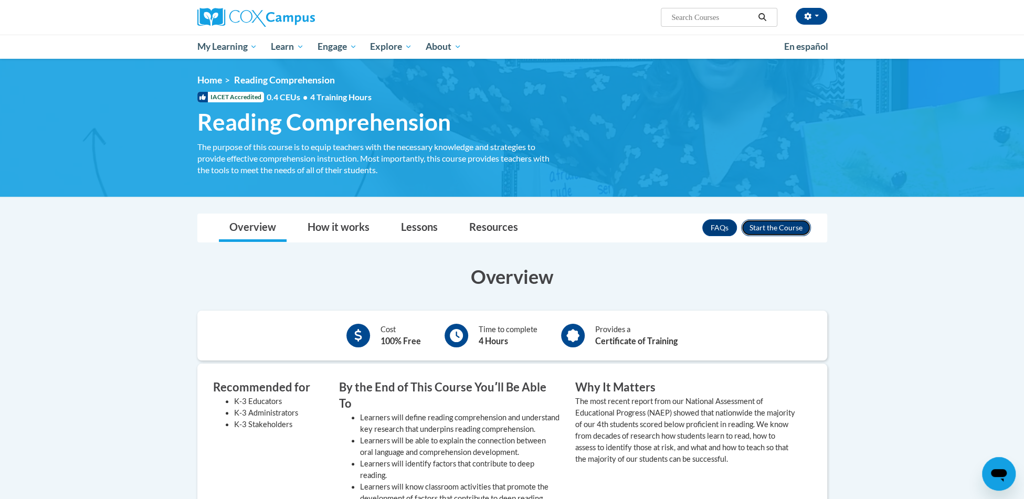
click at [781, 228] on button "Enroll" at bounding box center [776, 227] width 70 height 17
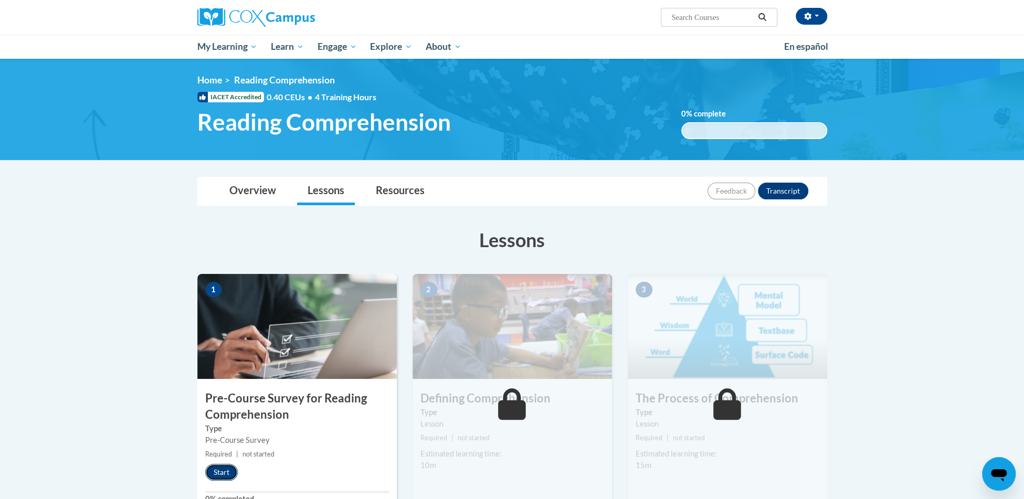
click at [219, 472] on button "Start" at bounding box center [221, 472] width 33 height 17
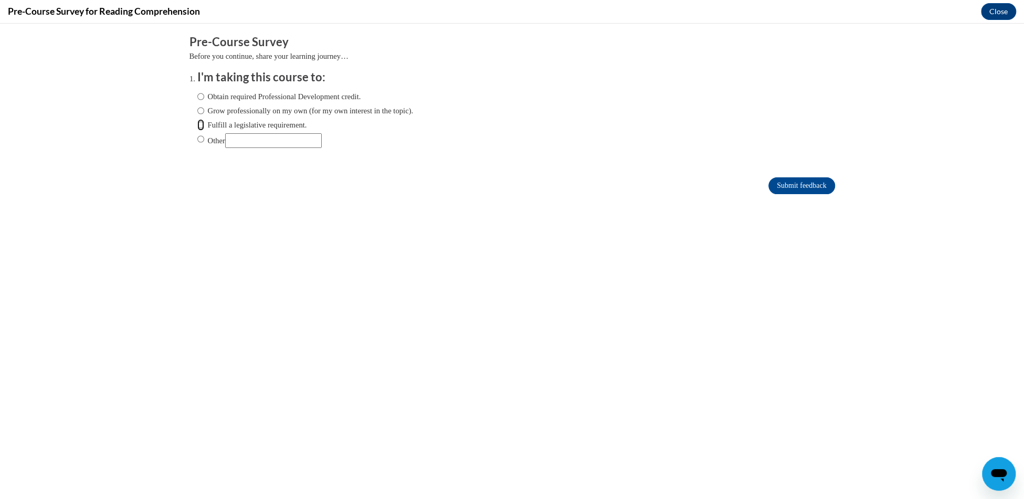
click at [203, 120] on input "Fulfill a legislative requirement." at bounding box center [200, 125] width 7 height 12
radio input "true"
click at [790, 185] on input "Submit feedback" at bounding box center [801, 185] width 66 height 17
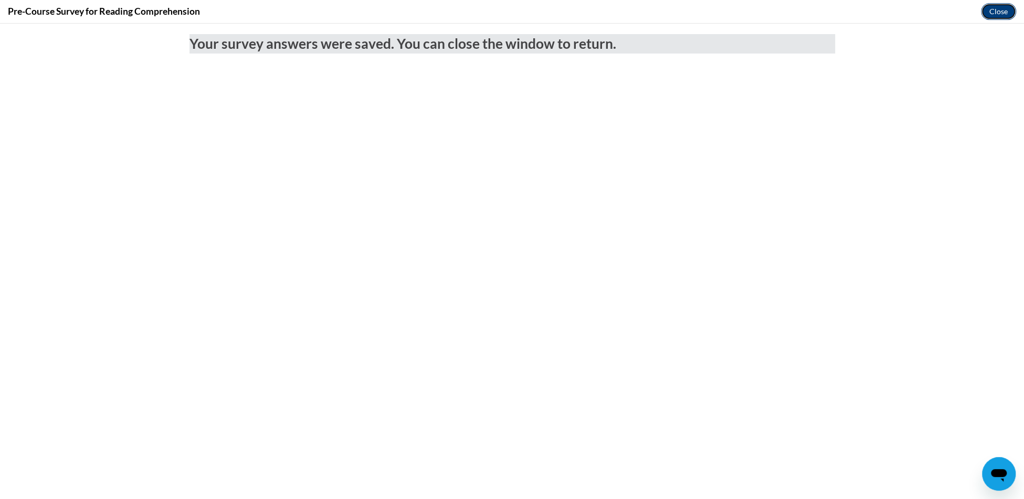
click at [1004, 11] on button "Close" at bounding box center [998, 11] width 35 height 17
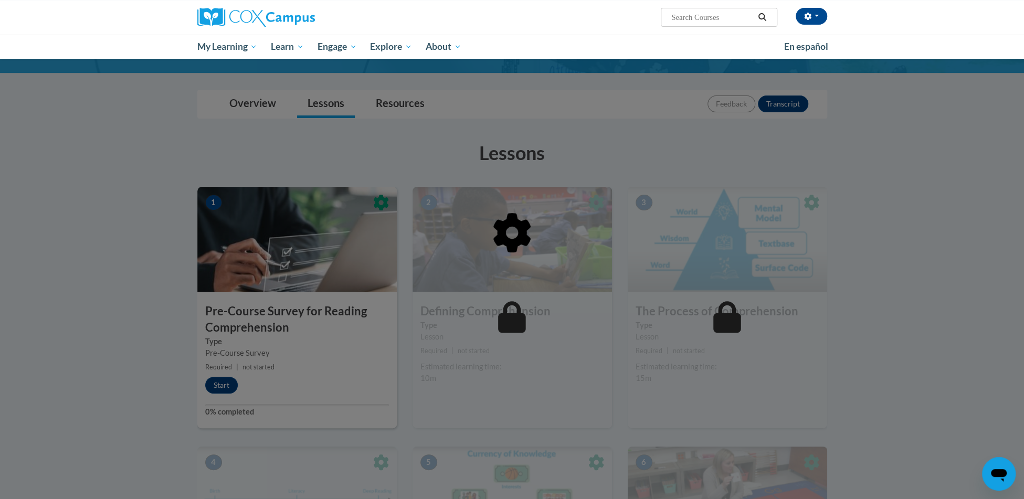
scroll to position [89, 0]
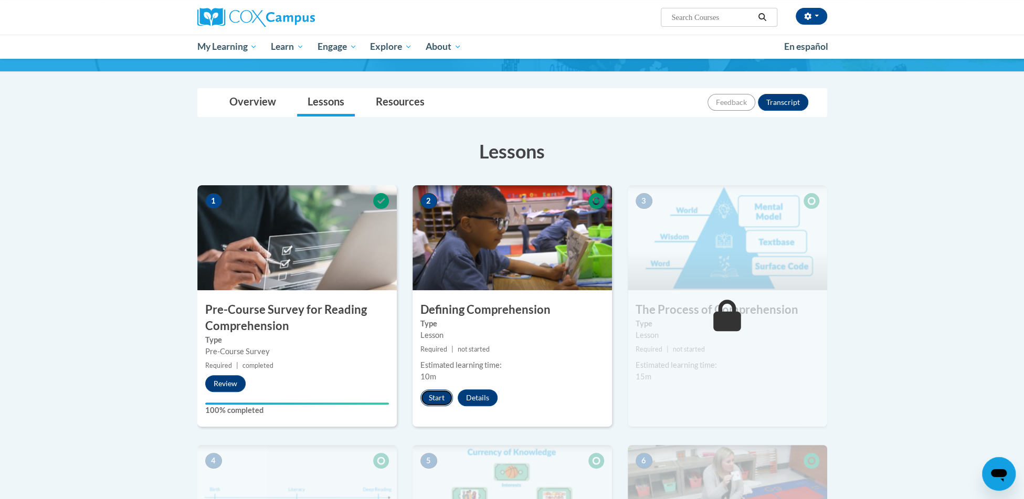
click at [430, 398] on button "Start" at bounding box center [436, 397] width 33 height 17
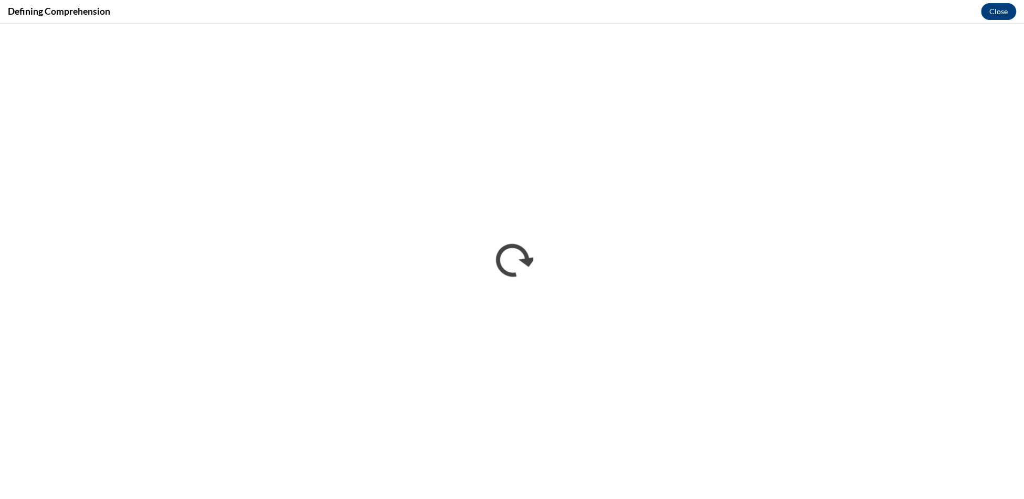
scroll to position [0, 0]
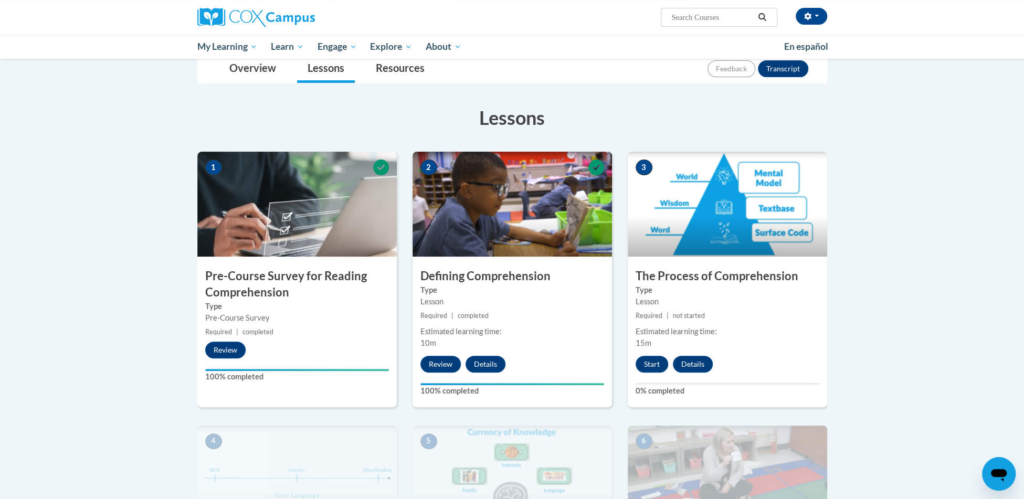
scroll to position [145, 0]
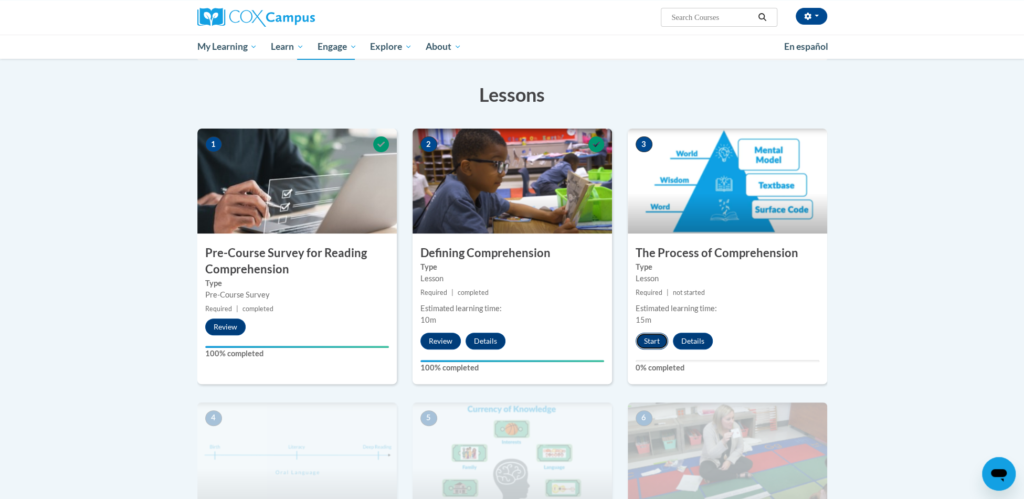
click at [659, 341] on button "Start" at bounding box center [652, 341] width 33 height 17
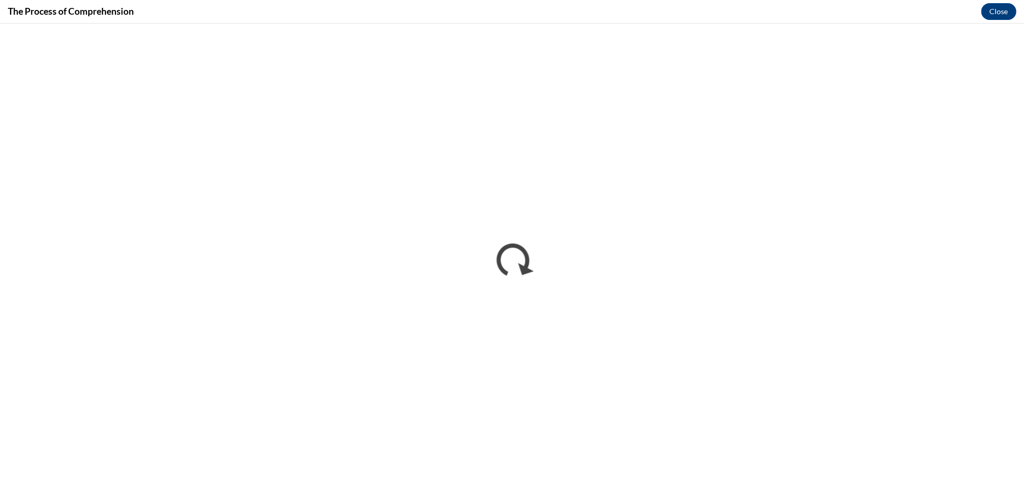
scroll to position [0, 0]
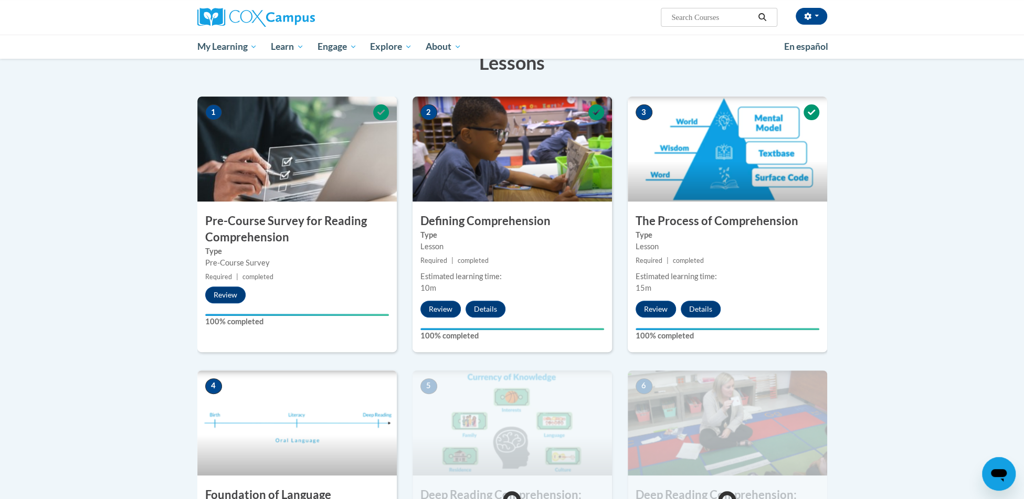
scroll to position [400, 0]
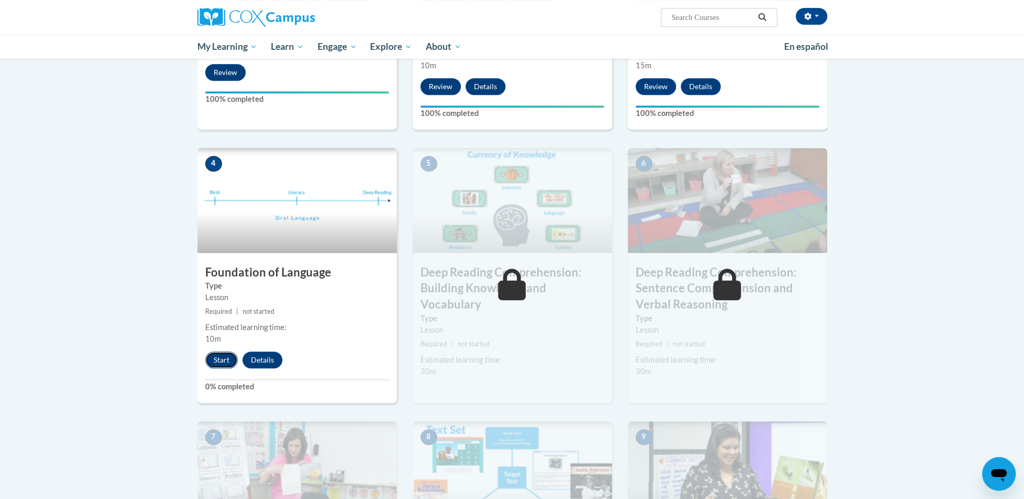
click at [223, 356] on button "Start" at bounding box center [221, 360] width 33 height 17
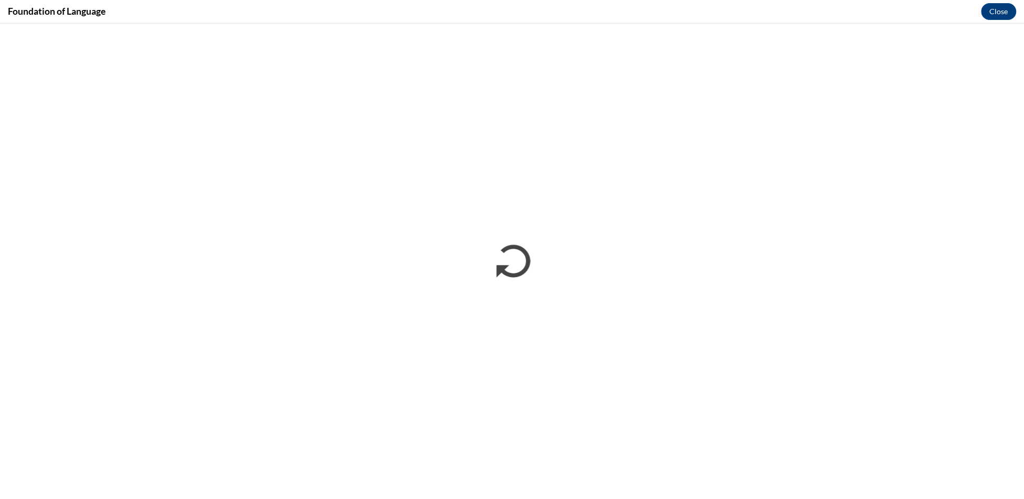
scroll to position [0, 0]
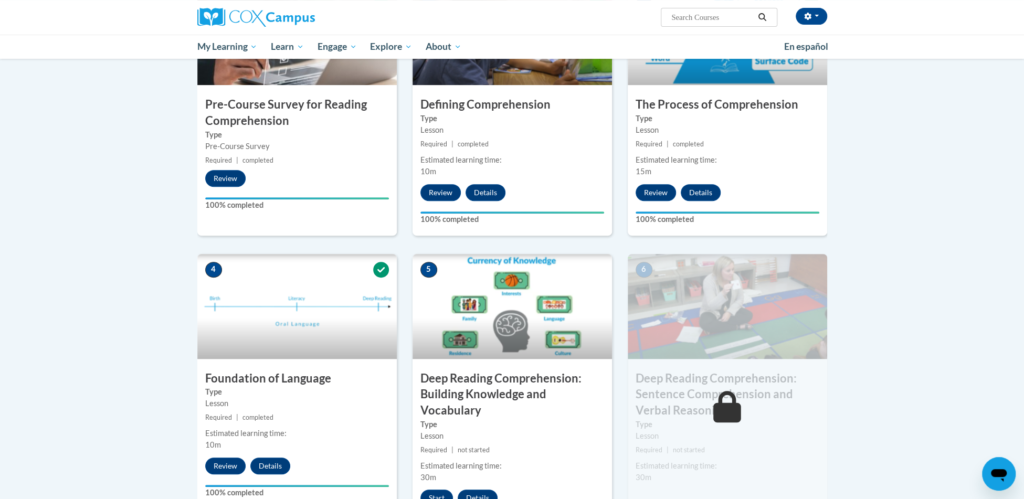
scroll to position [354, 0]
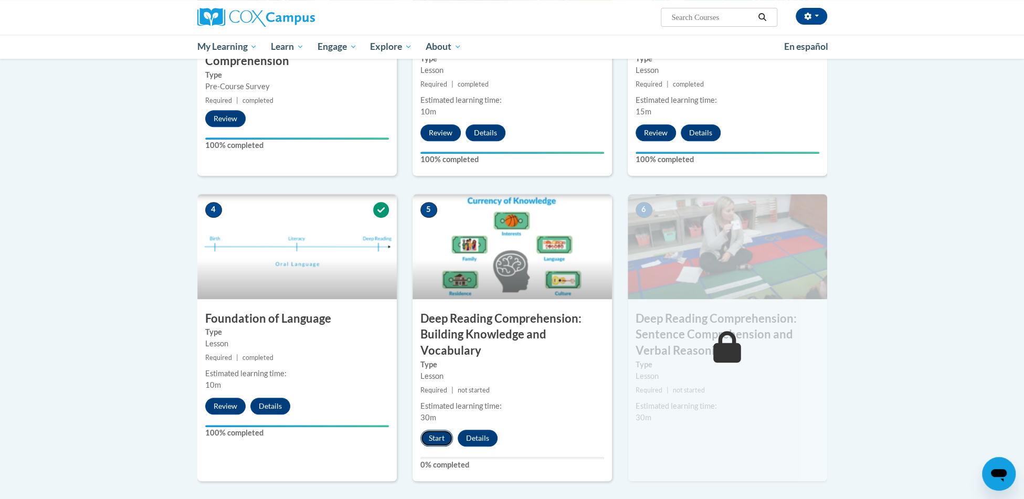
click at [441, 433] on button "Start" at bounding box center [436, 438] width 33 height 17
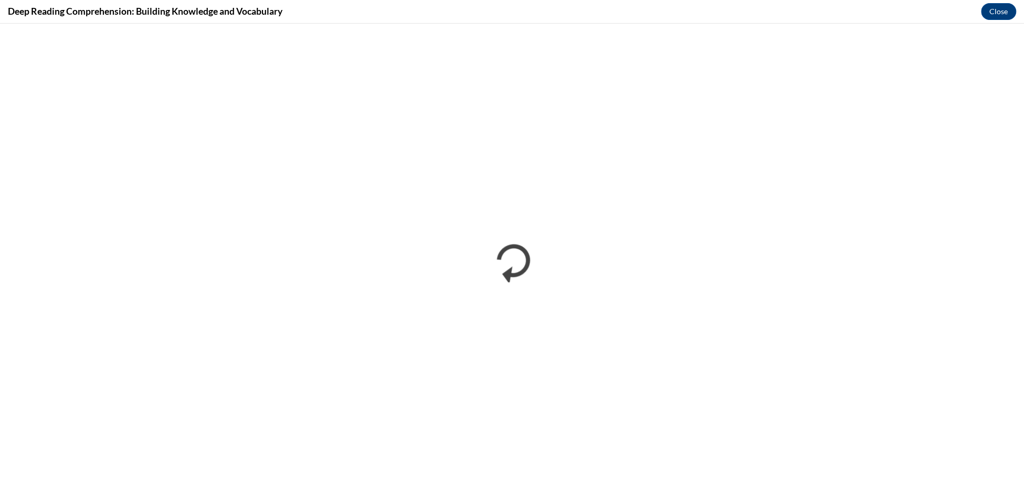
scroll to position [0, 0]
